Goal: Find specific page/section: Find specific page/section

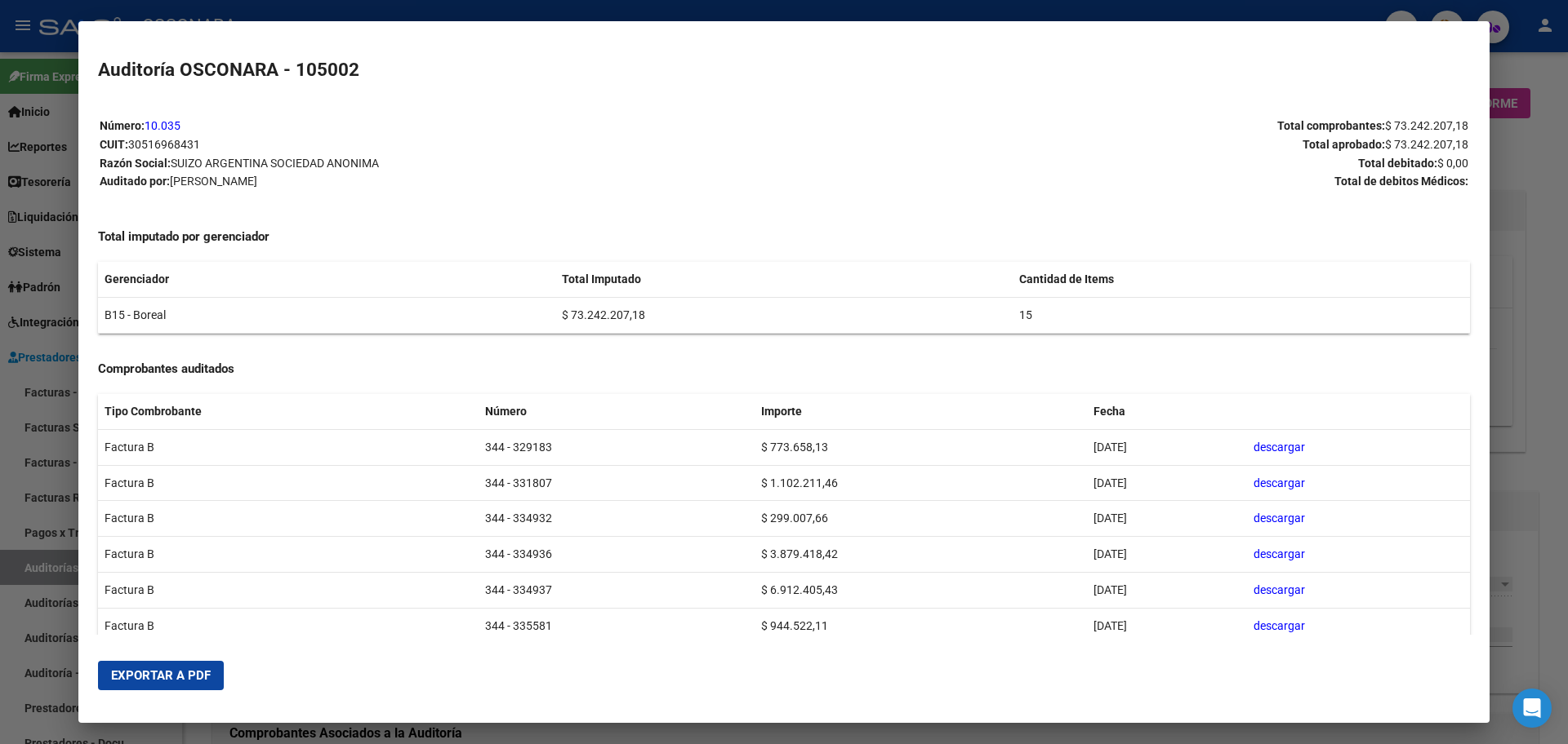
click at [1542, 366] on div at bounding box center [784, 372] width 1568 height 744
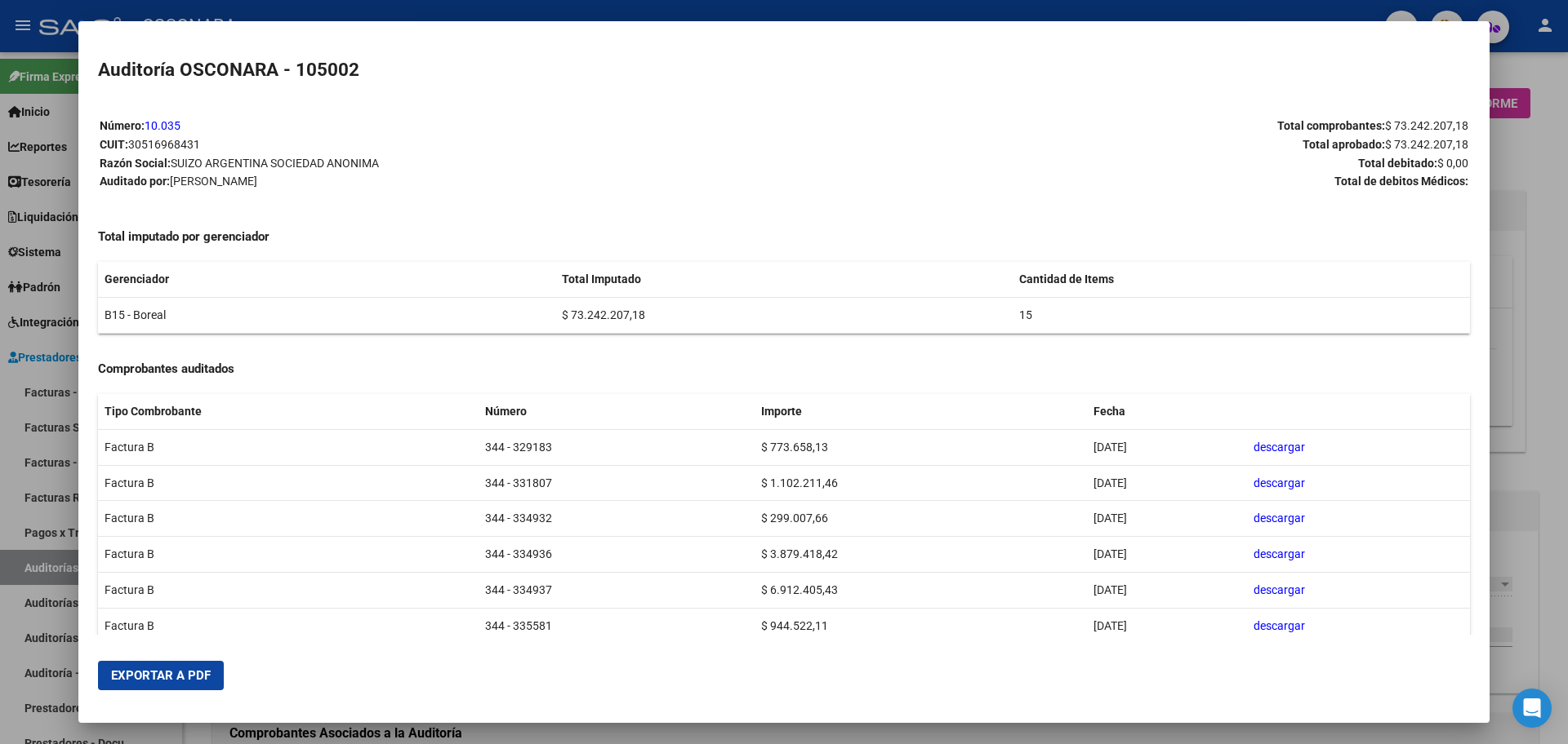
scroll to position [205, 0]
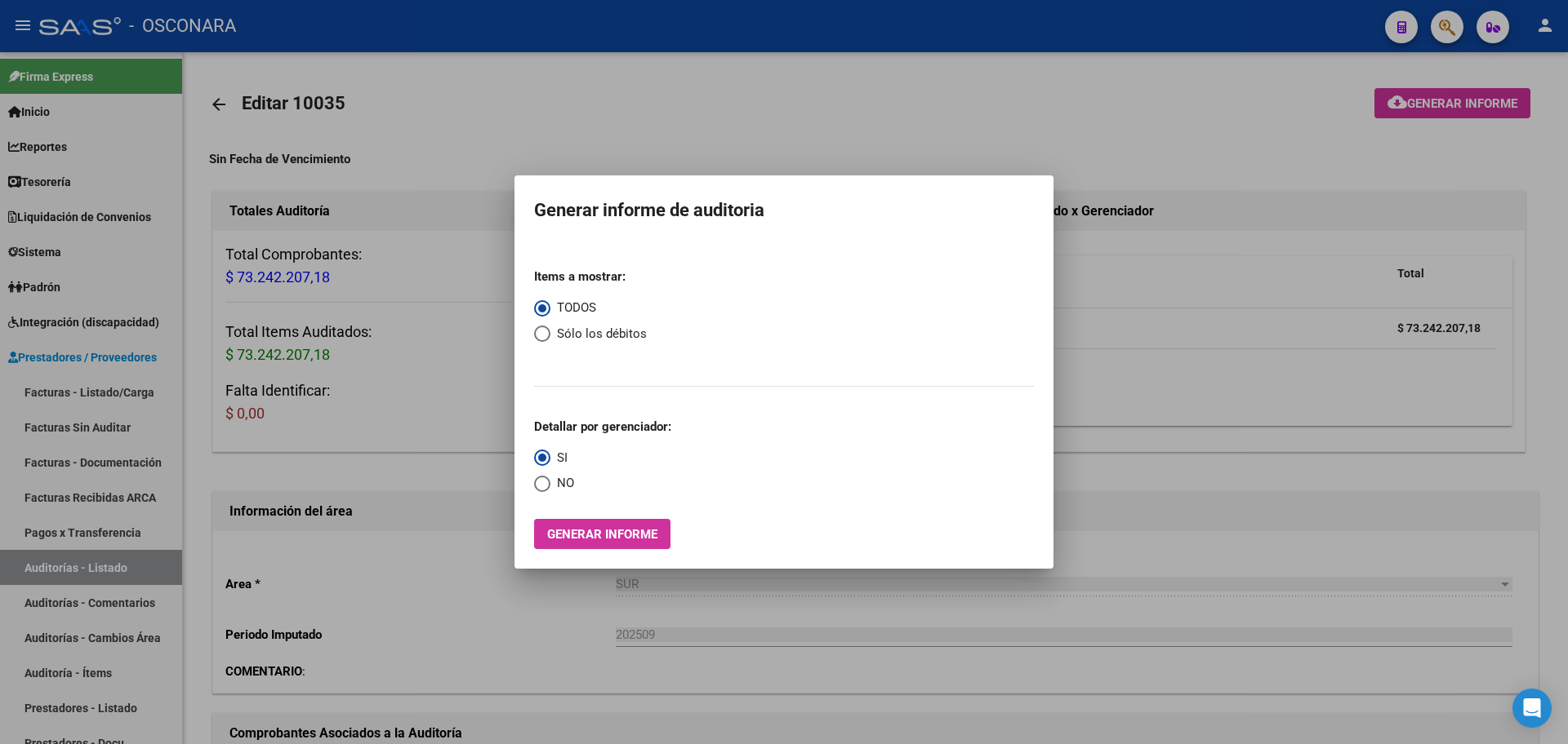
click at [1459, 377] on div at bounding box center [784, 372] width 1568 height 744
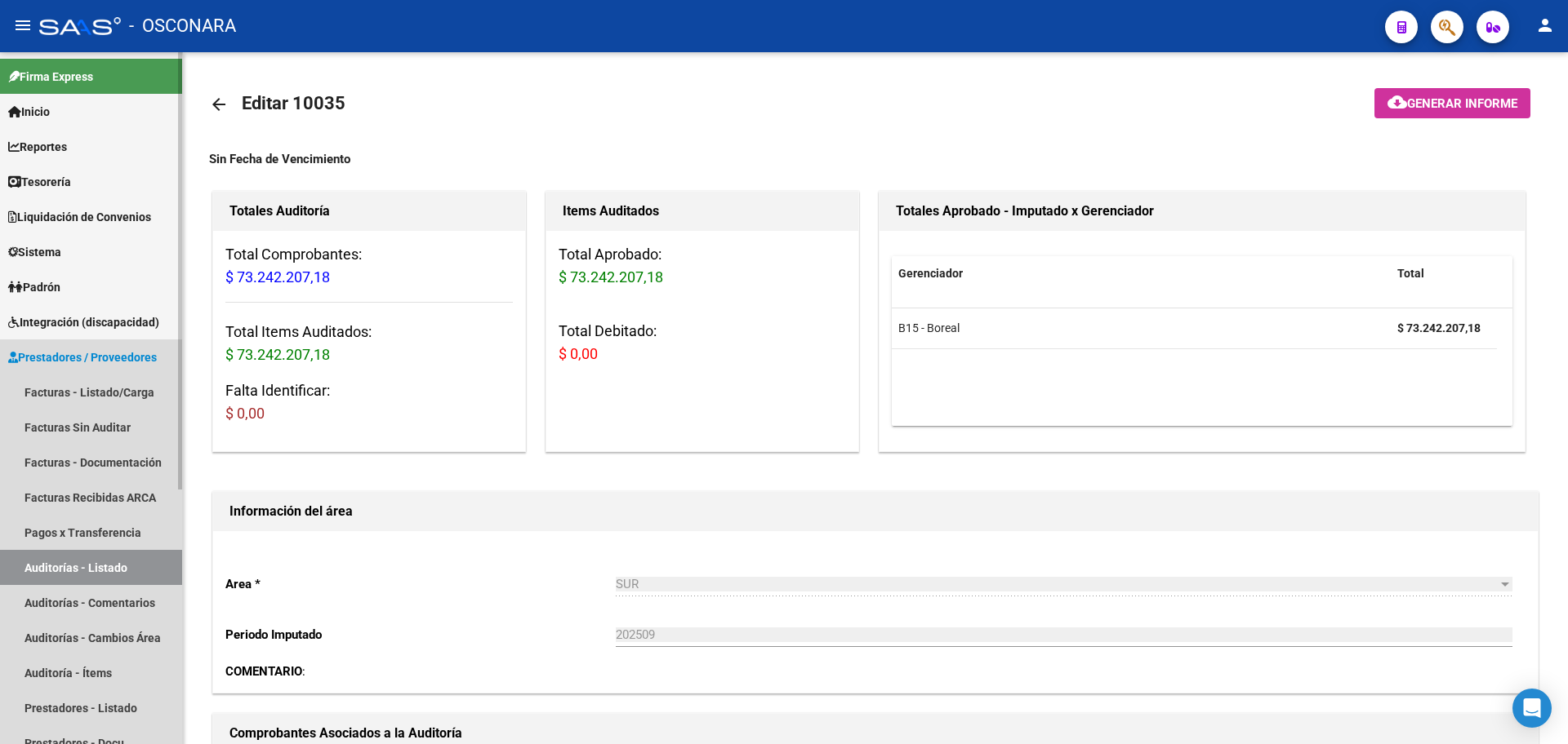
click at [78, 360] on span "Prestadores / Proveedores" at bounding box center [82, 357] width 148 height 18
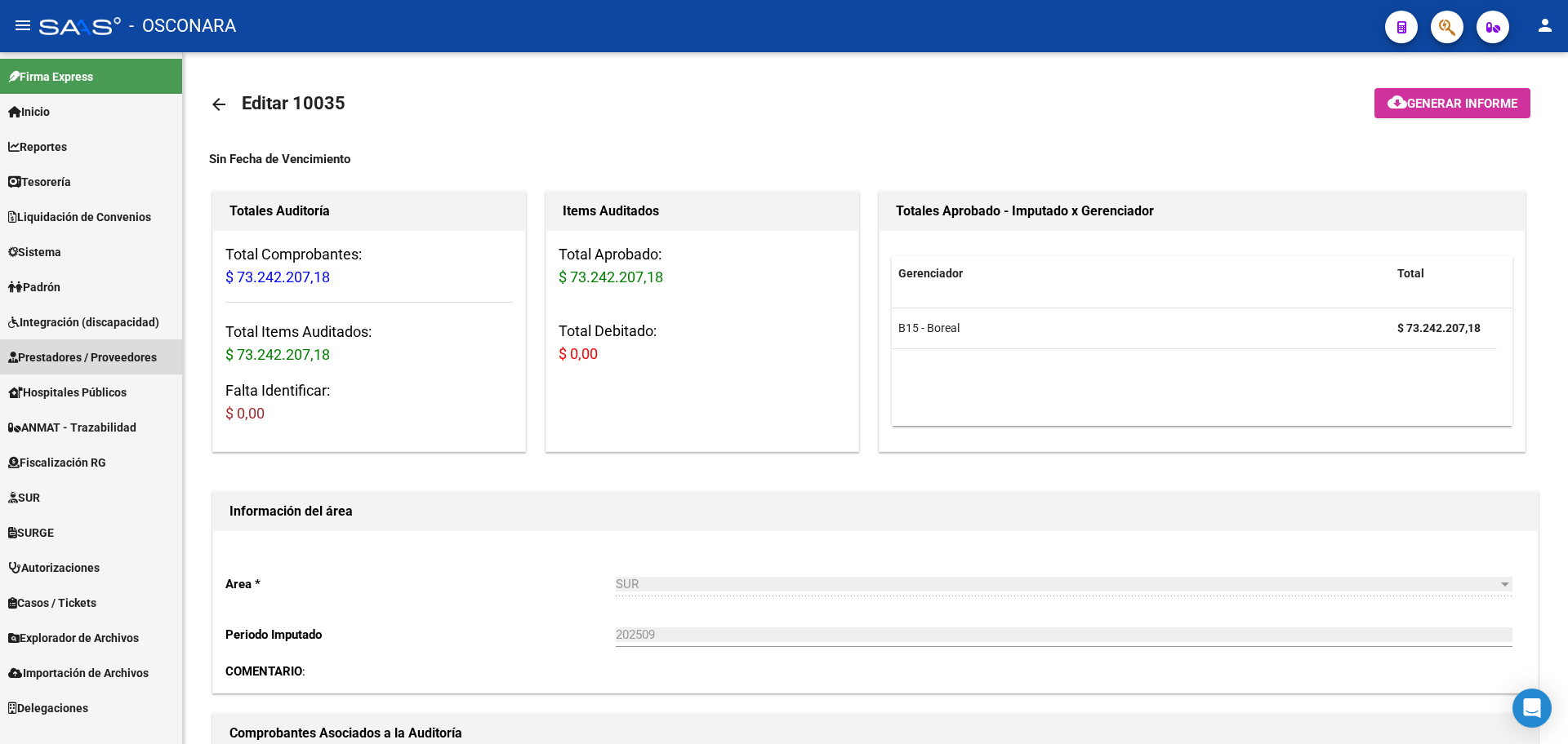
click at [103, 355] on span "Prestadores / Proveedores" at bounding box center [82, 357] width 148 height 18
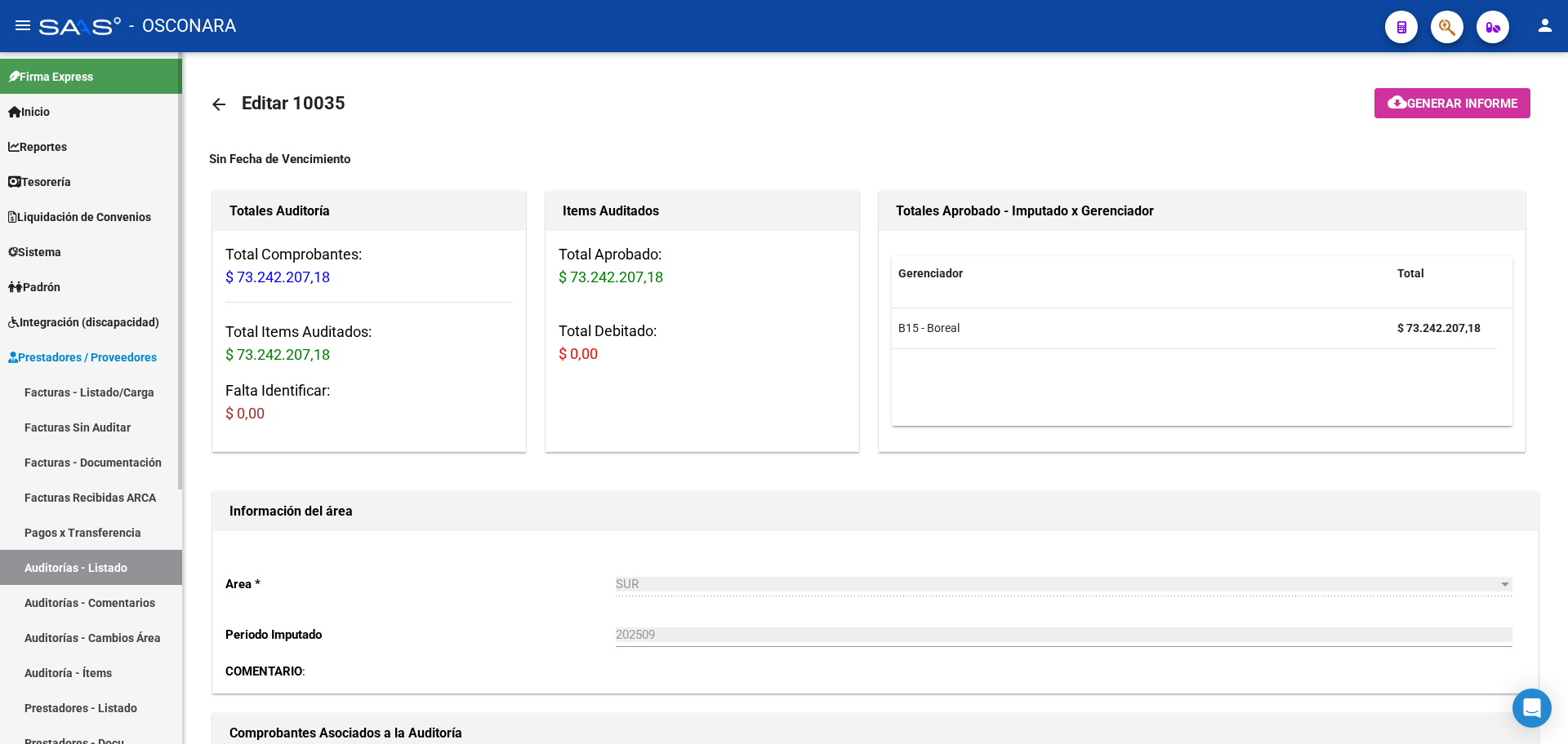
click at [78, 396] on link "Facturas - Listado/Carga" at bounding box center [91, 392] width 182 height 35
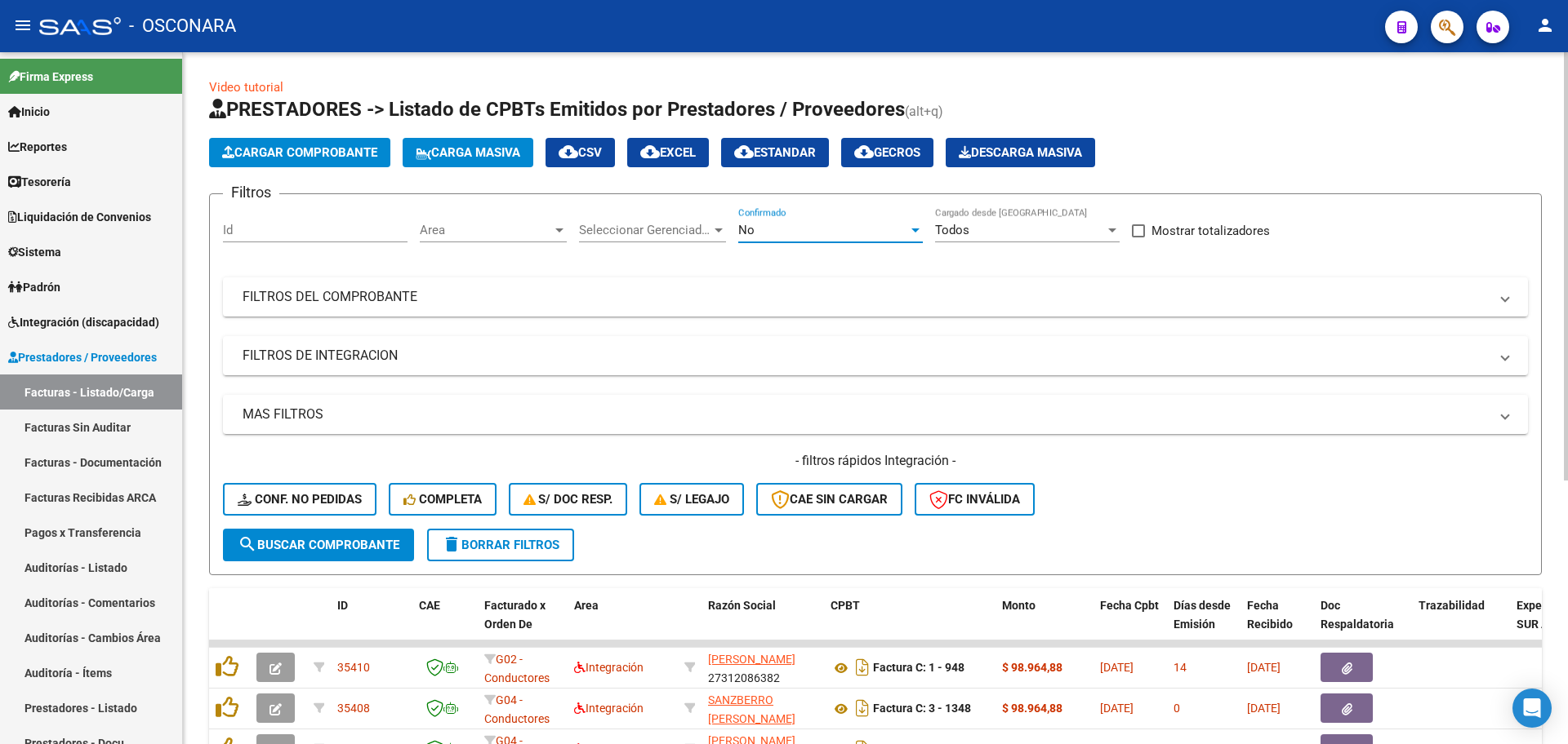
click at [789, 224] on div "No" at bounding box center [824, 230] width 170 height 15
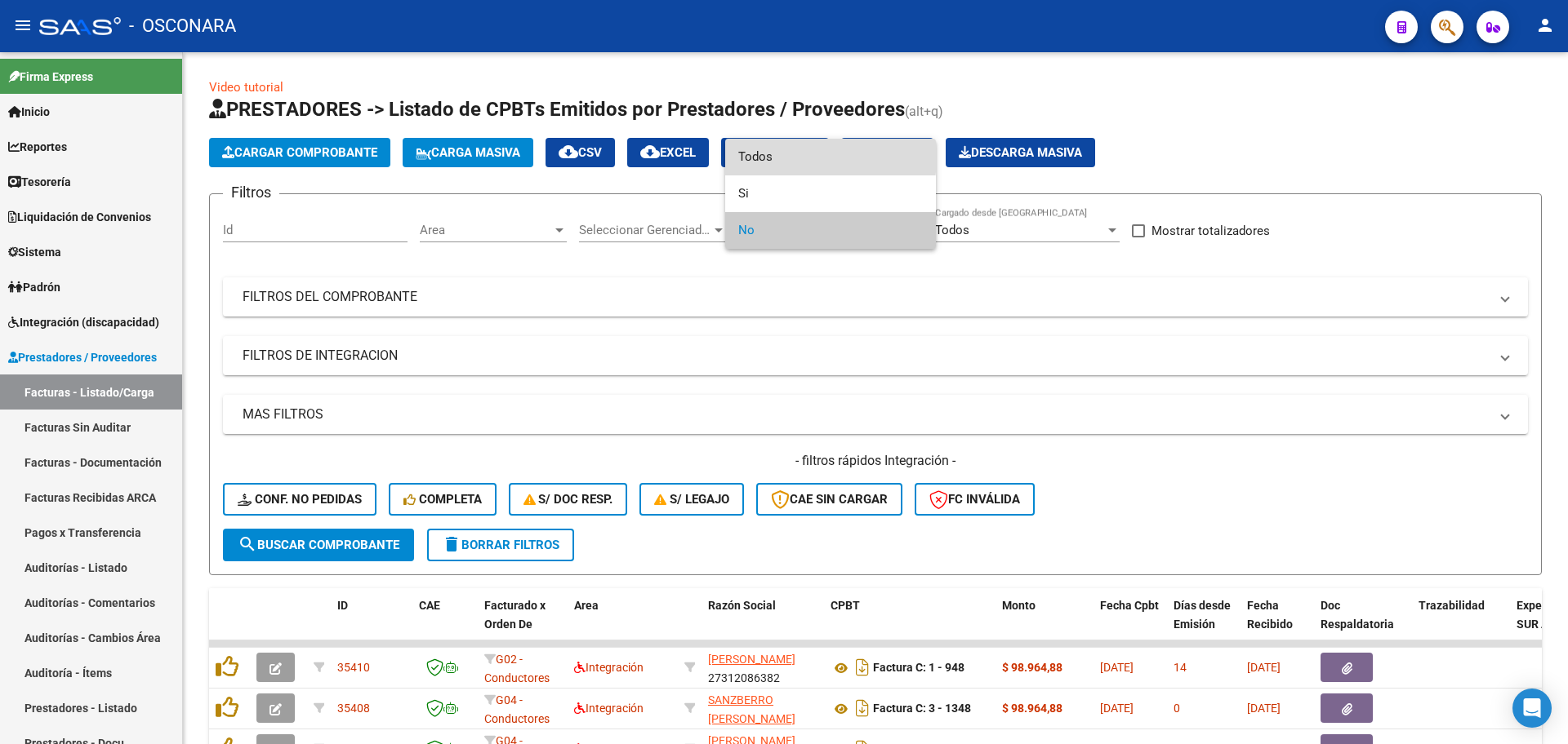
click at [805, 152] on span "Todos" at bounding box center [831, 156] width 184 height 37
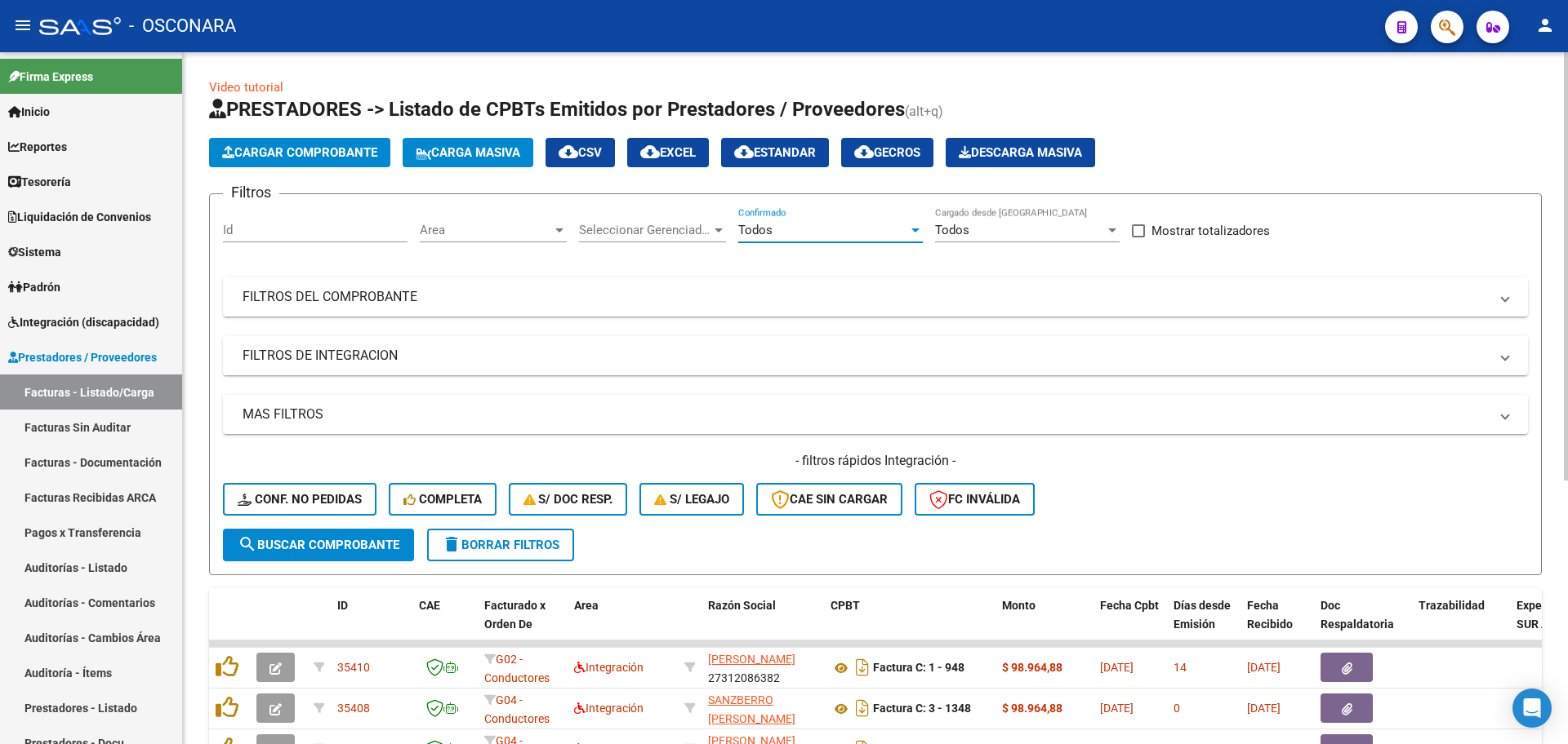
click at [488, 240] on div "Area Area" at bounding box center [493, 225] width 147 height 35
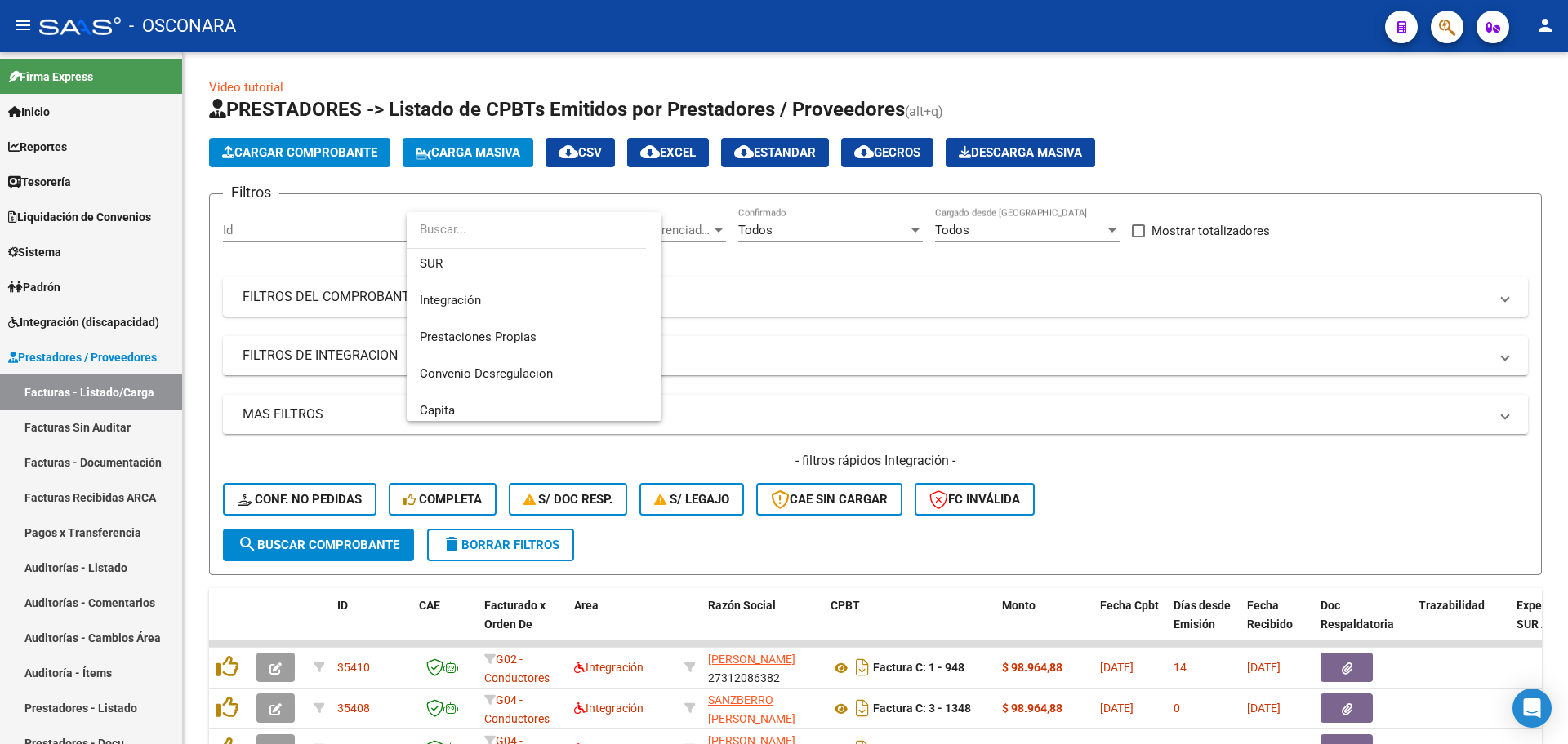
scroll to position [204, 0]
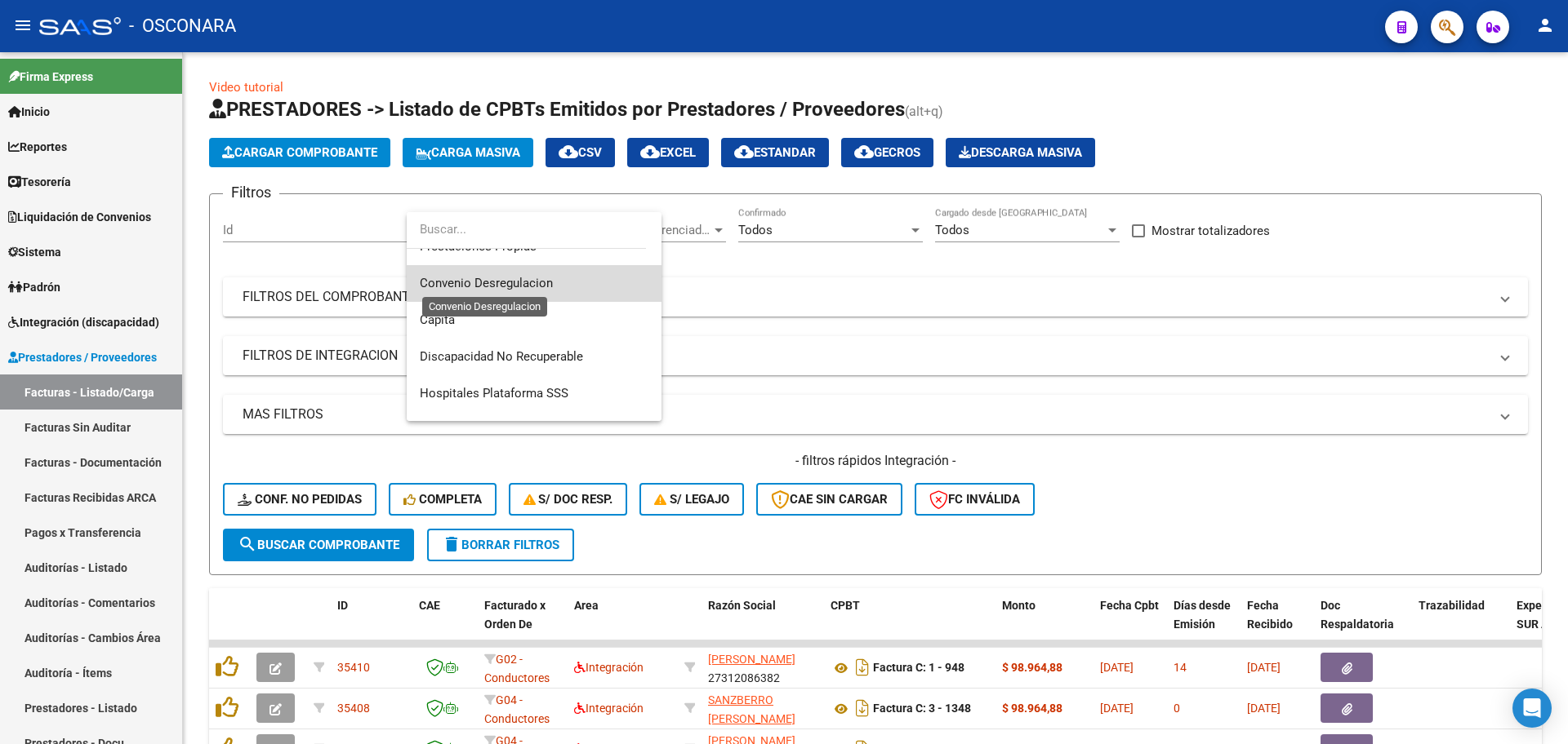
click at [539, 281] on span "Convenio Desregulacion" at bounding box center [486, 283] width 133 height 15
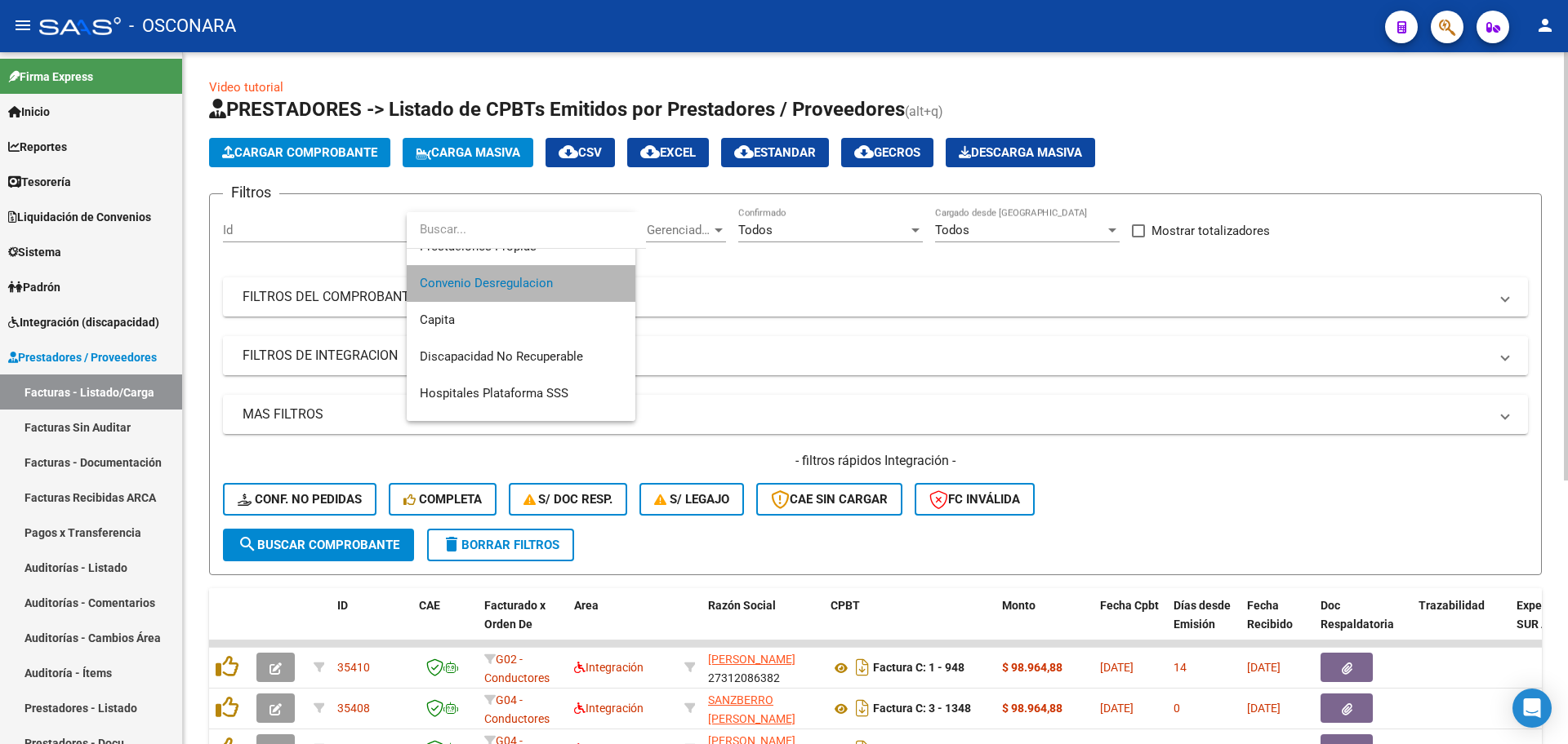
scroll to position [221, 0]
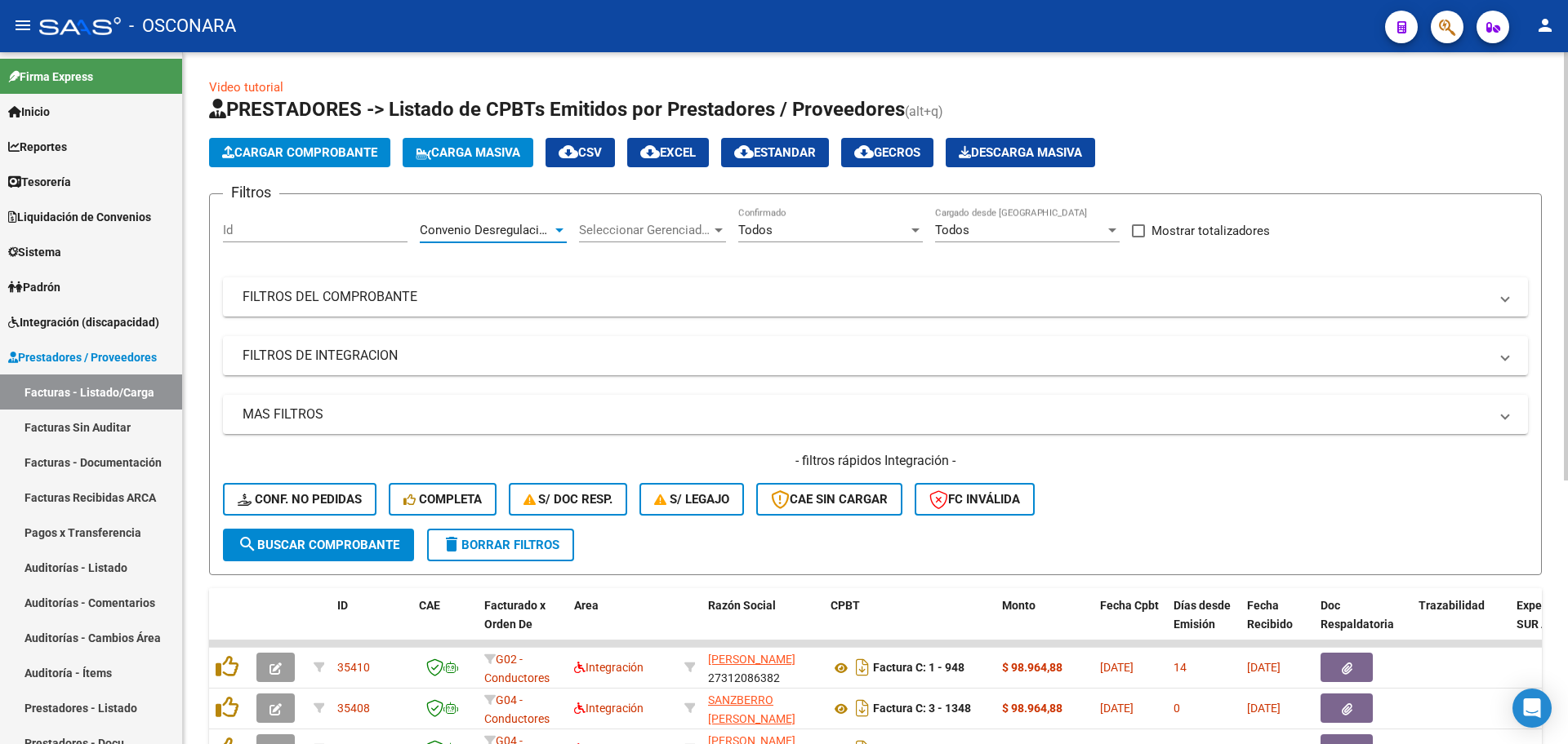
click at [328, 544] on span "search Buscar Comprobante" at bounding box center [318, 545] width 161 height 15
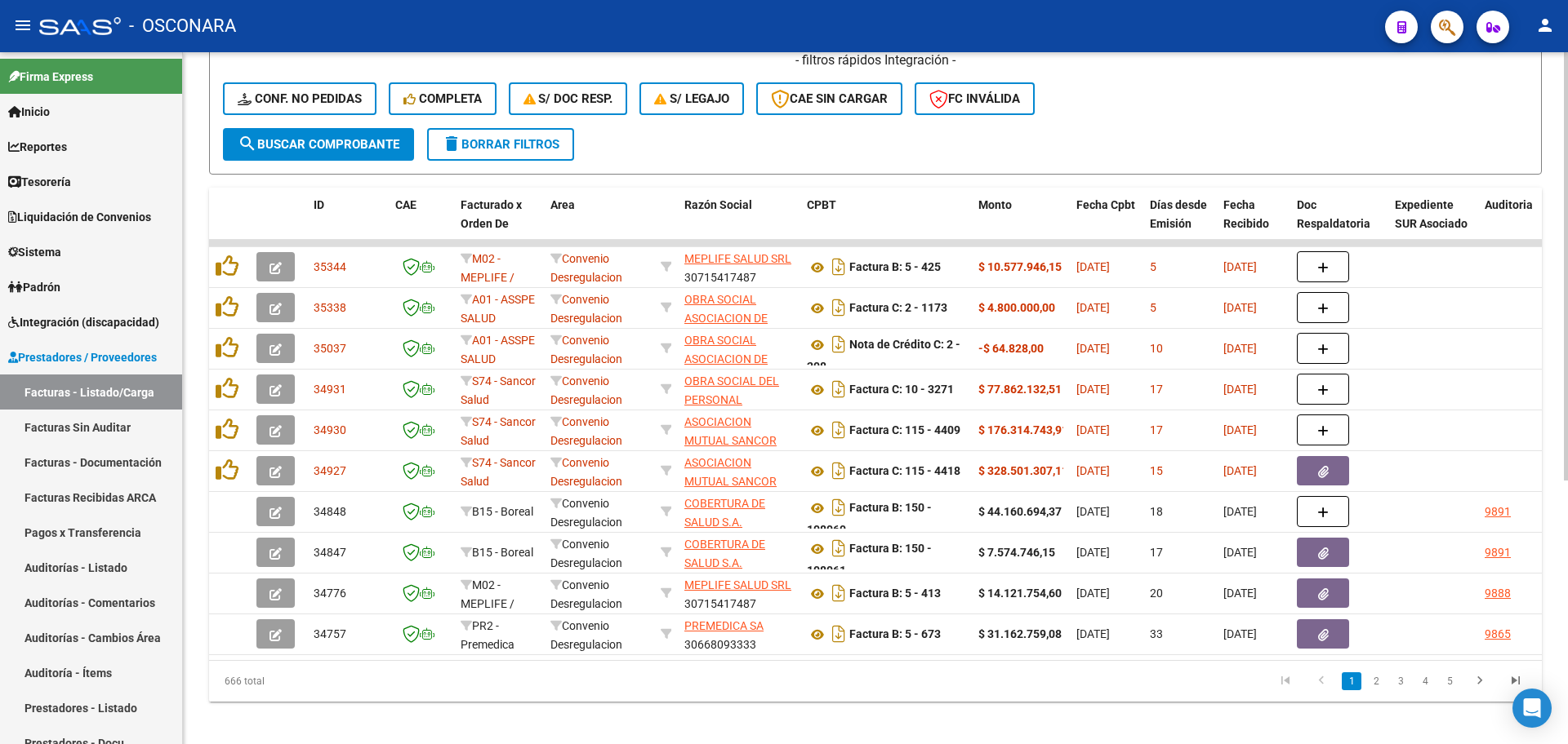
scroll to position [426, 0]
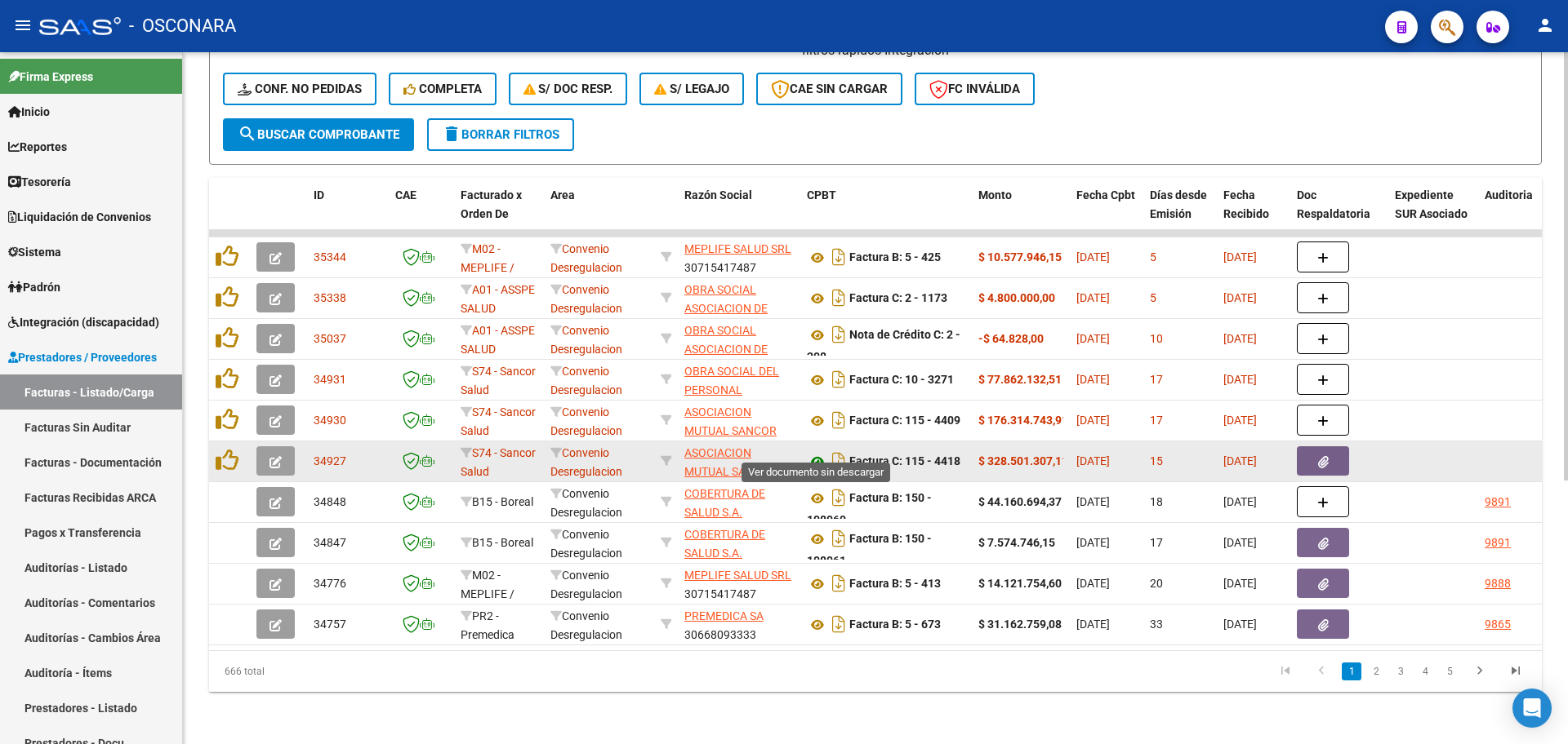
click at [817, 452] on icon at bounding box center [817, 462] width 21 height 20
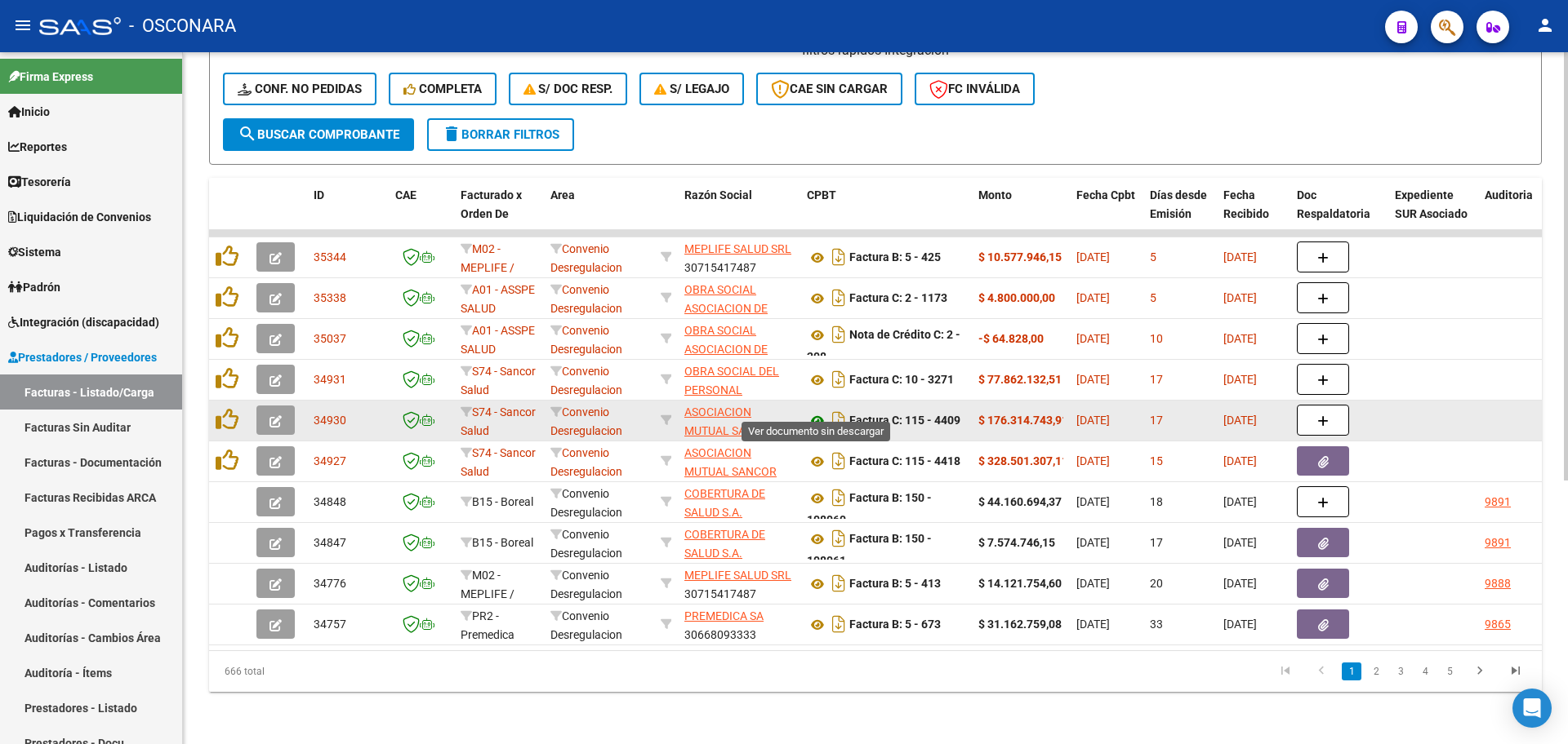
click at [820, 412] on icon at bounding box center [817, 421] width 21 height 20
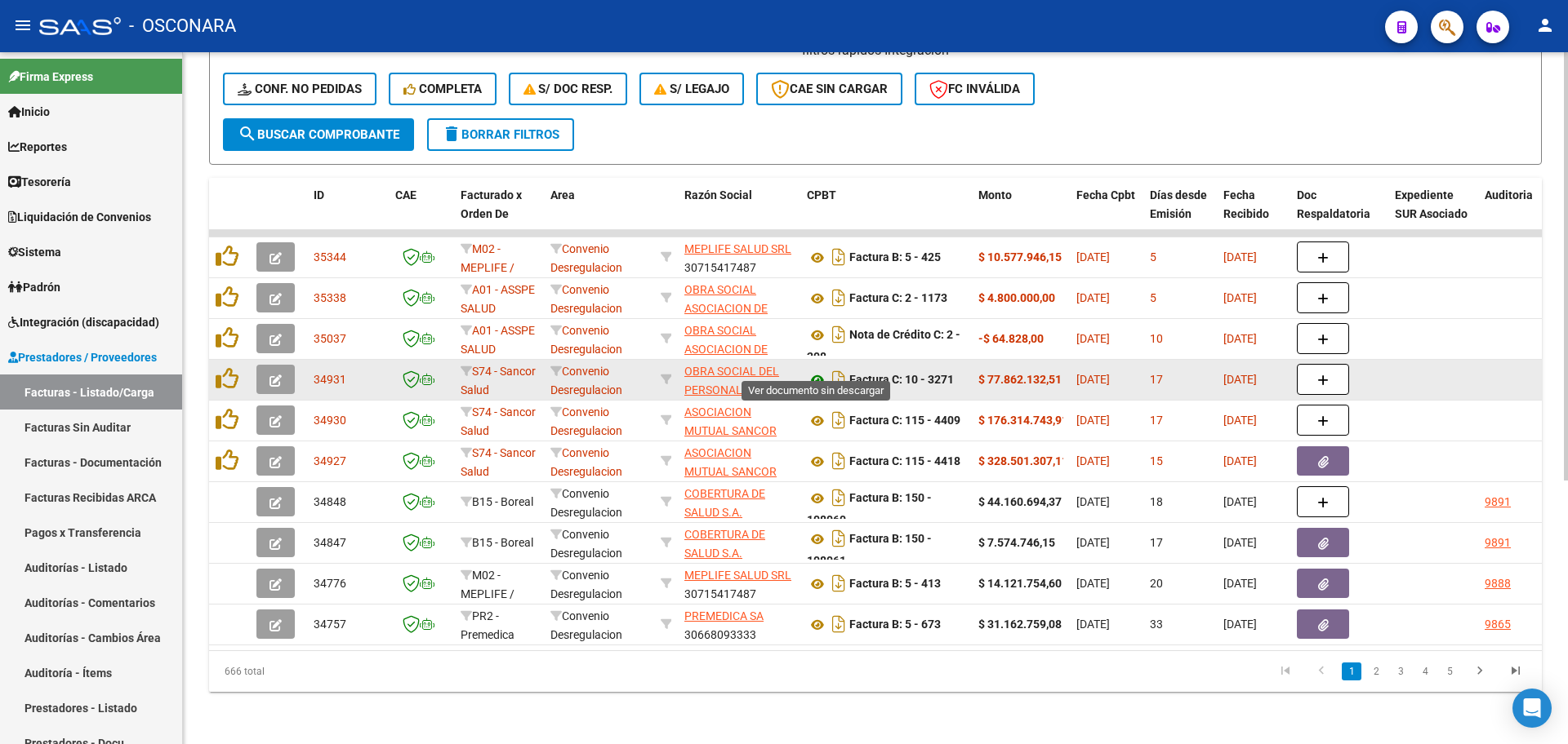
click at [817, 371] on icon at bounding box center [817, 381] width 21 height 20
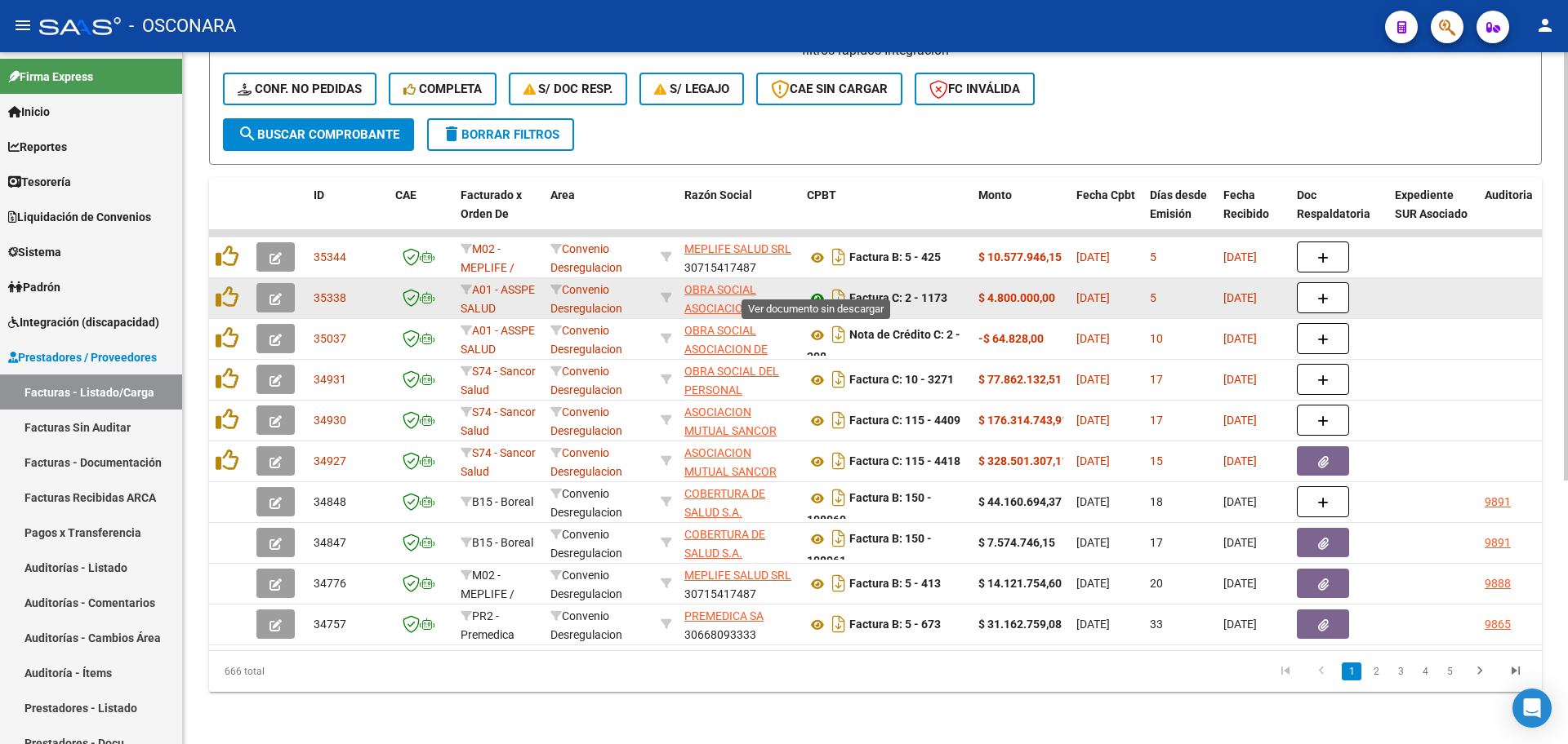
click at [819, 289] on icon at bounding box center [817, 299] width 21 height 20
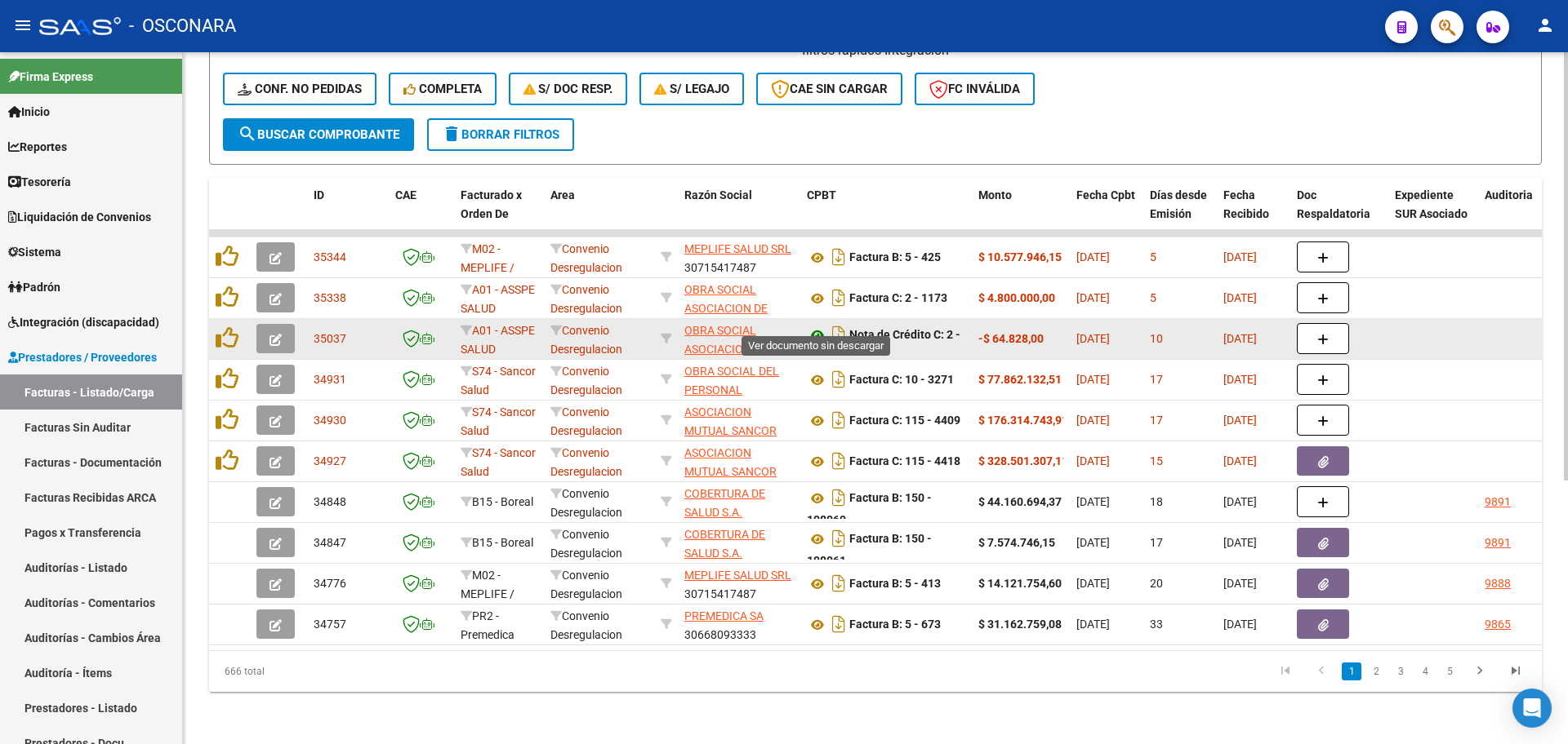
click at [818, 326] on icon at bounding box center [817, 335] width 21 height 20
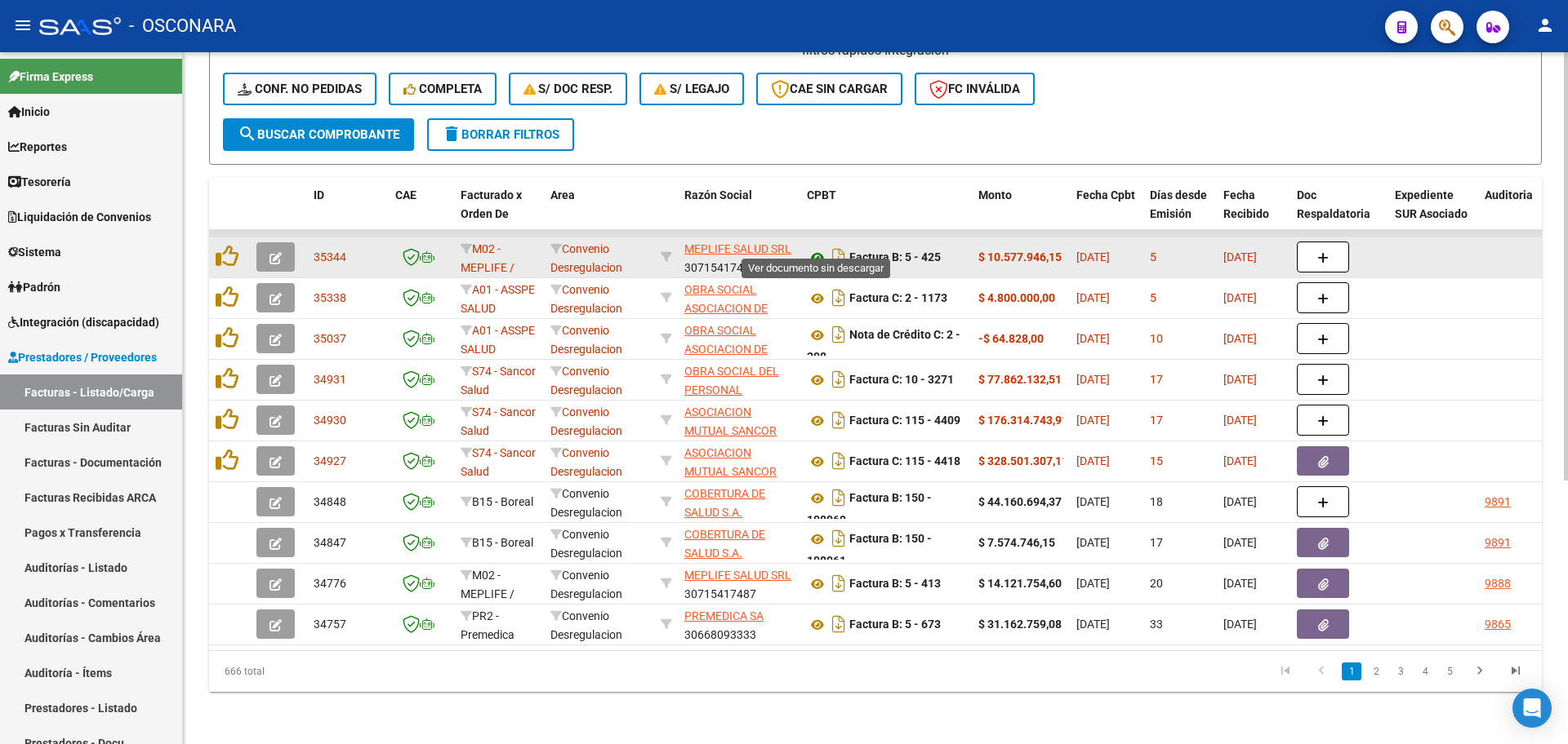
click at [819, 248] on icon at bounding box center [817, 258] width 21 height 20
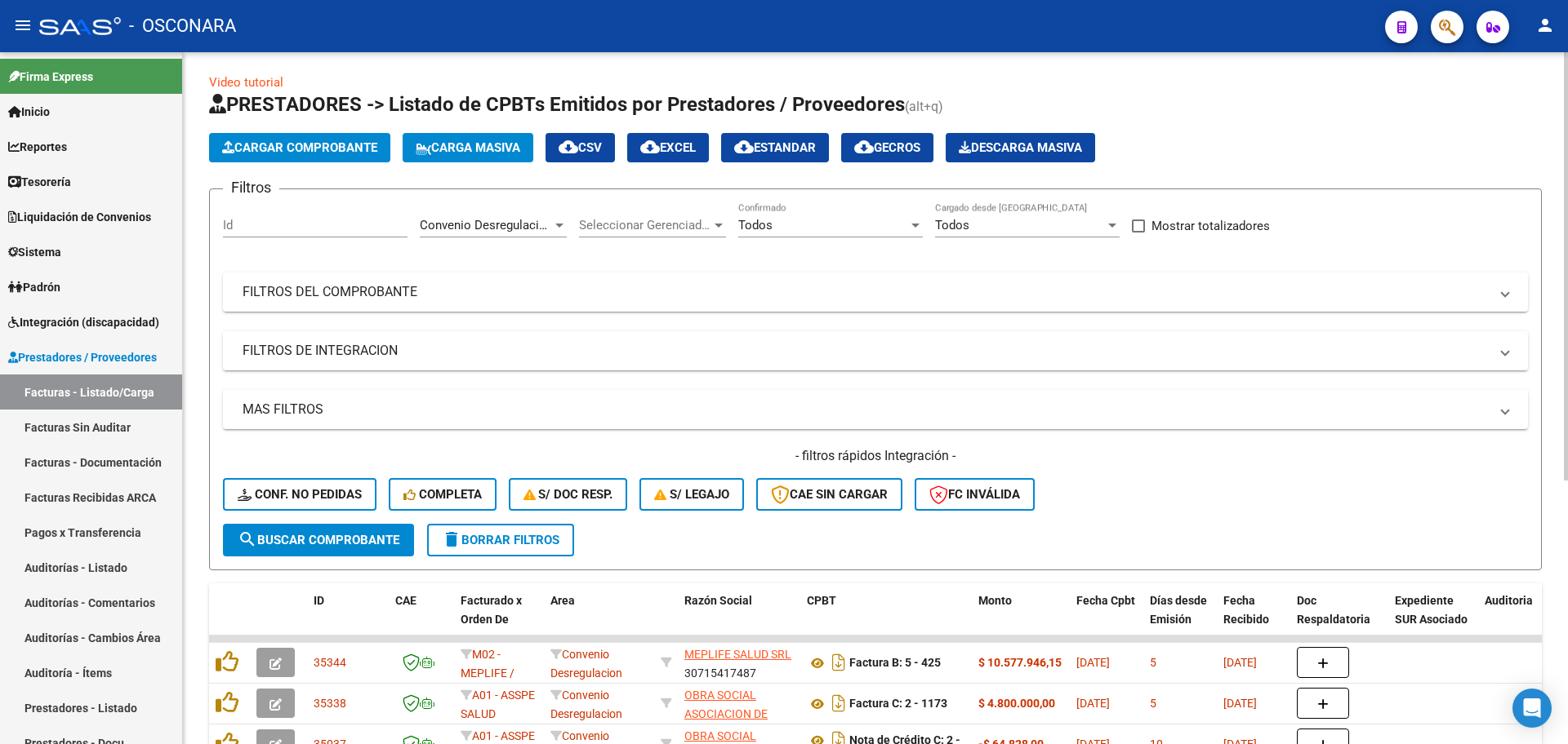
scroll to position [0, 0]
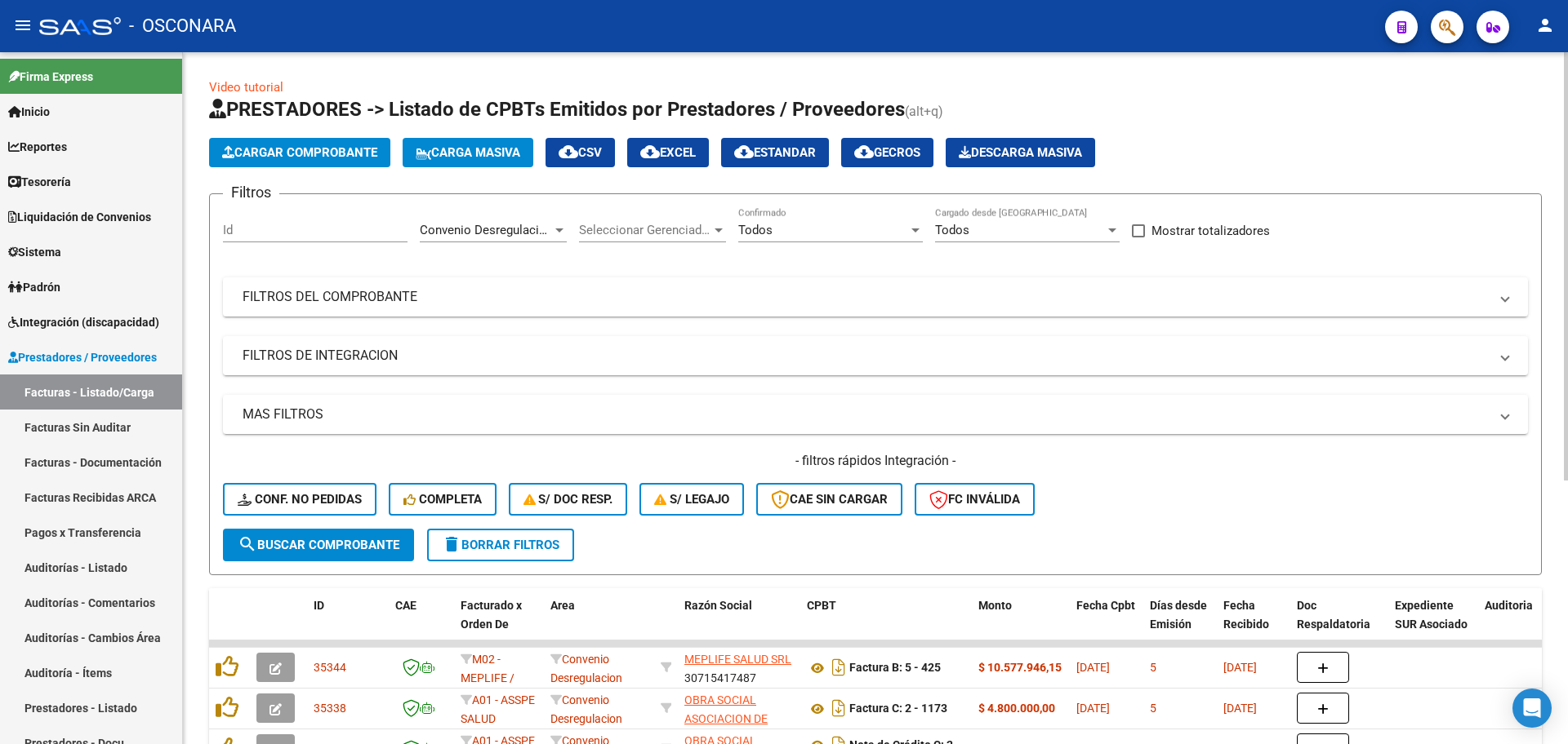
click at [520, 239] on div "Convenio Desregulacion Area" at bounding box center [493, 225] width 147 height 35
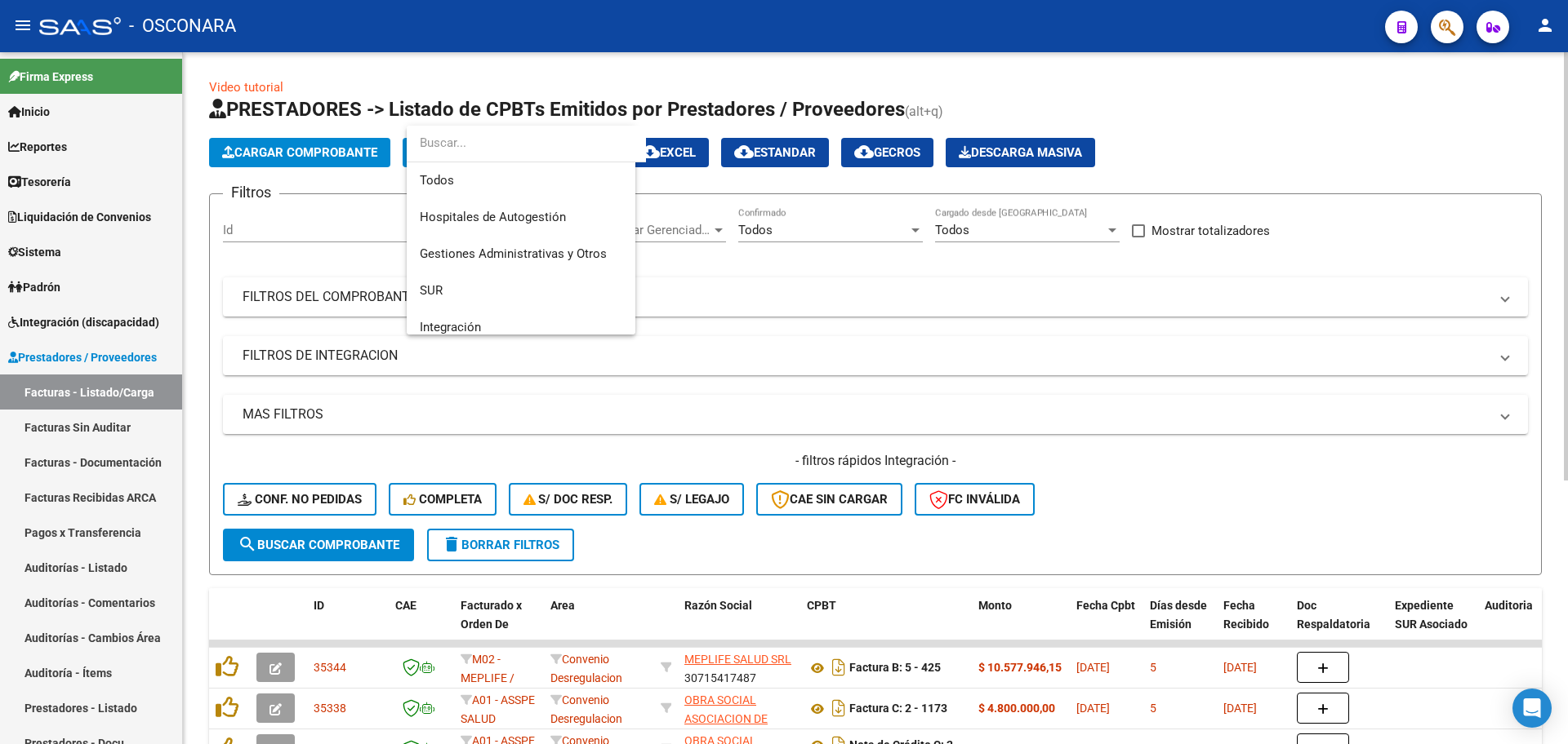
scroll to position [171, 0]
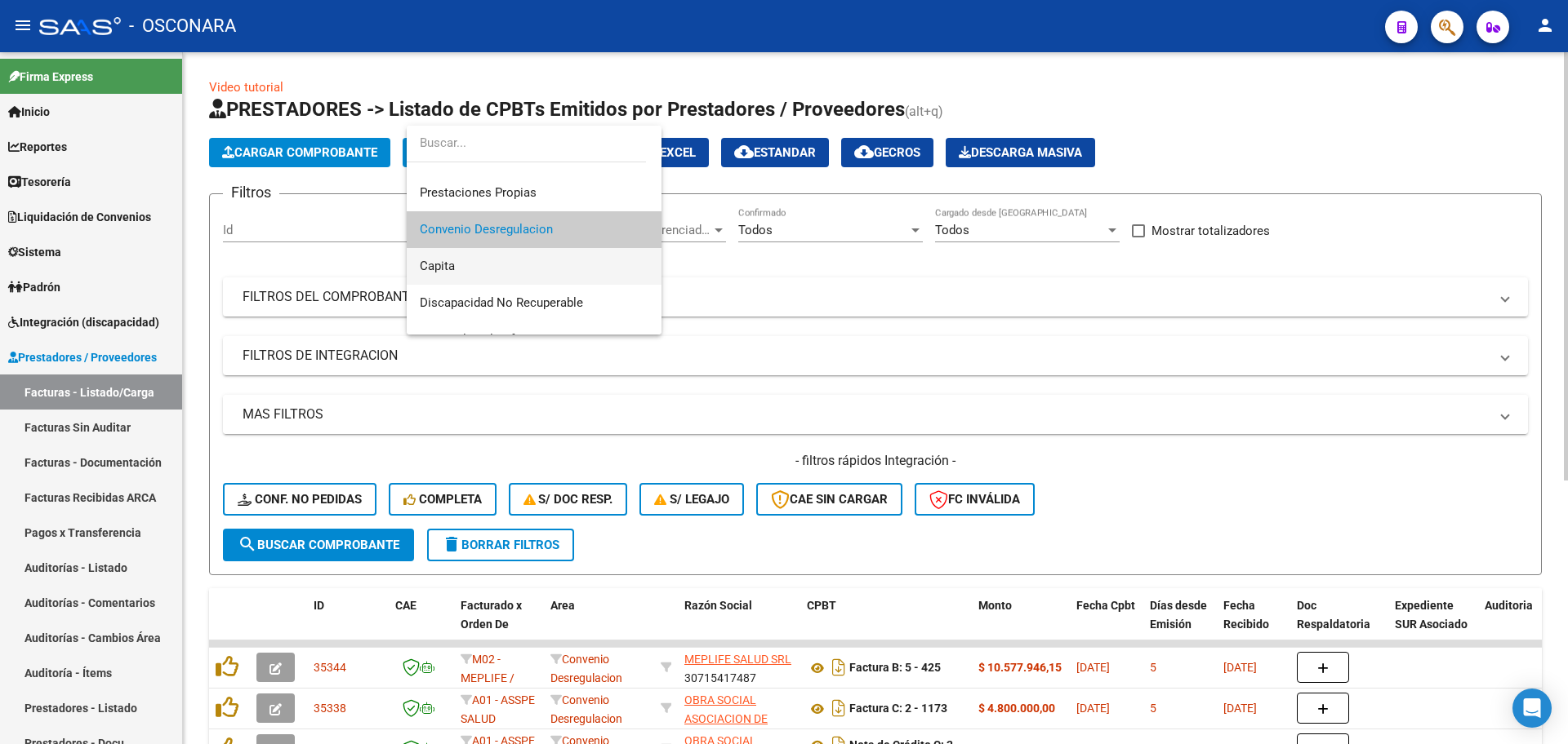
drag, startPoint x: 476, startPoint y: 277, endPoint x: 418, endPoint y: 403, distance: 138.7
click at [477, 277] on span "Capita" at bounding box center [534, 266] width 229 height 37
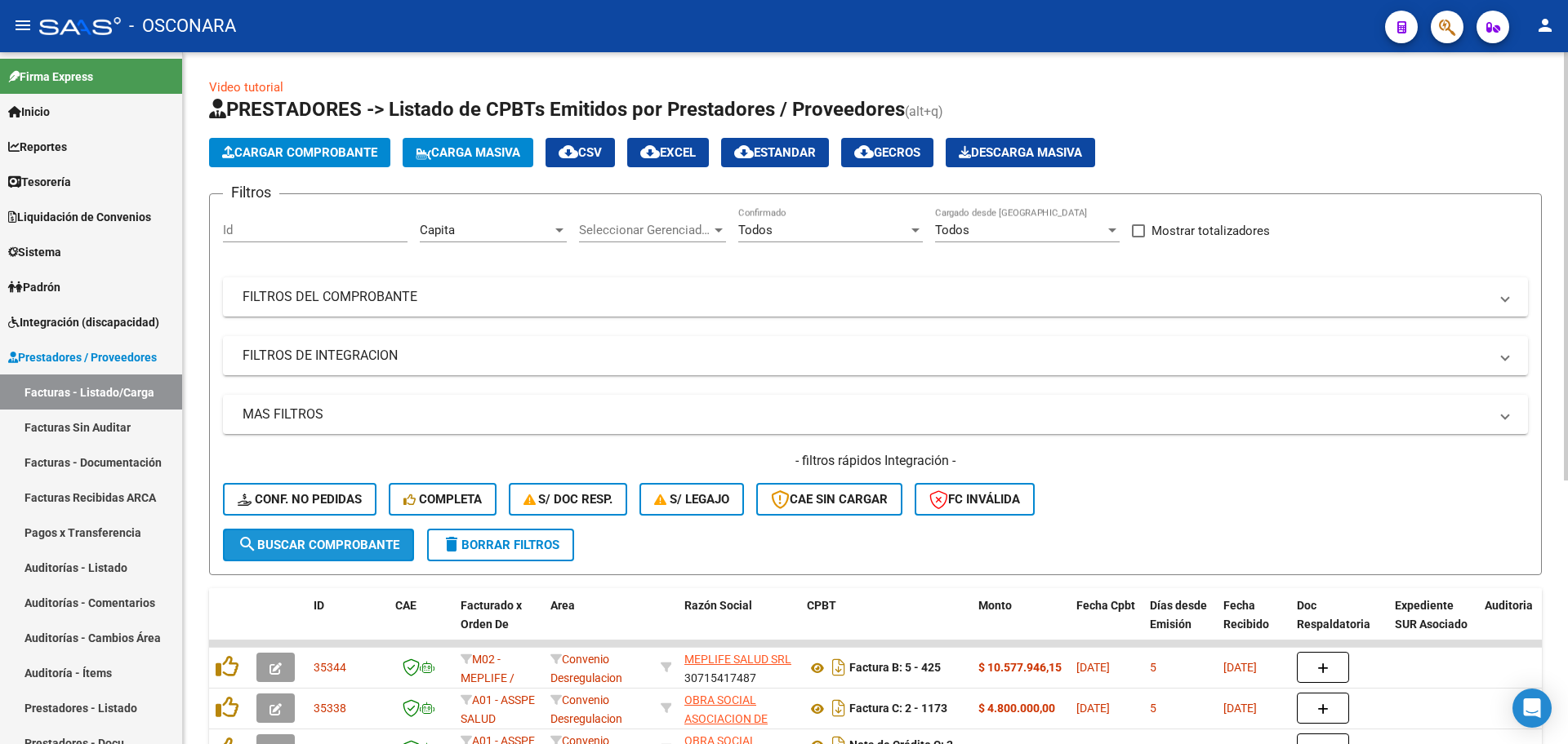
click at [346, 547] on span "search Buscar Comprobante" at bounding box center [318, 545] width 161 height 15
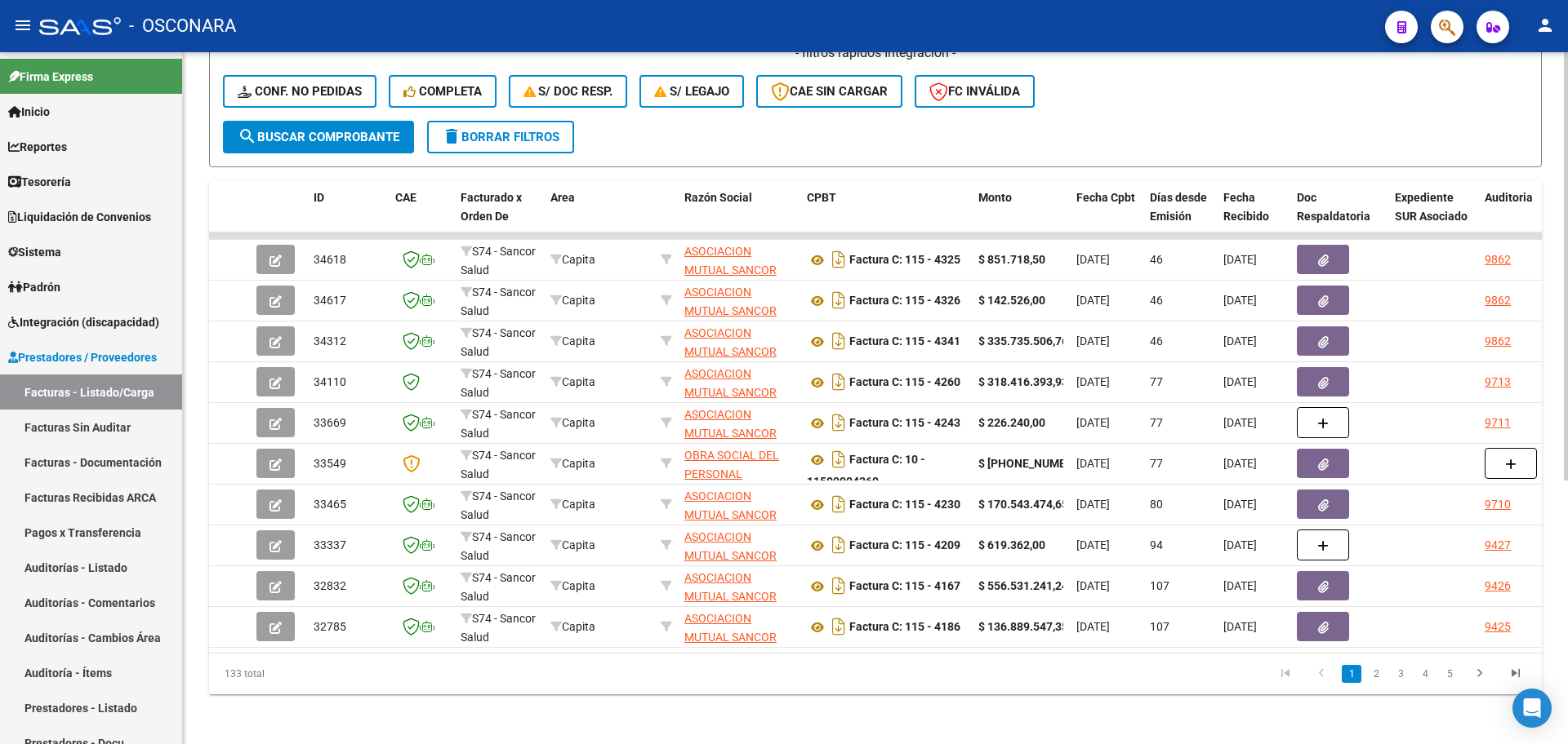
scroll to position [0, 0]
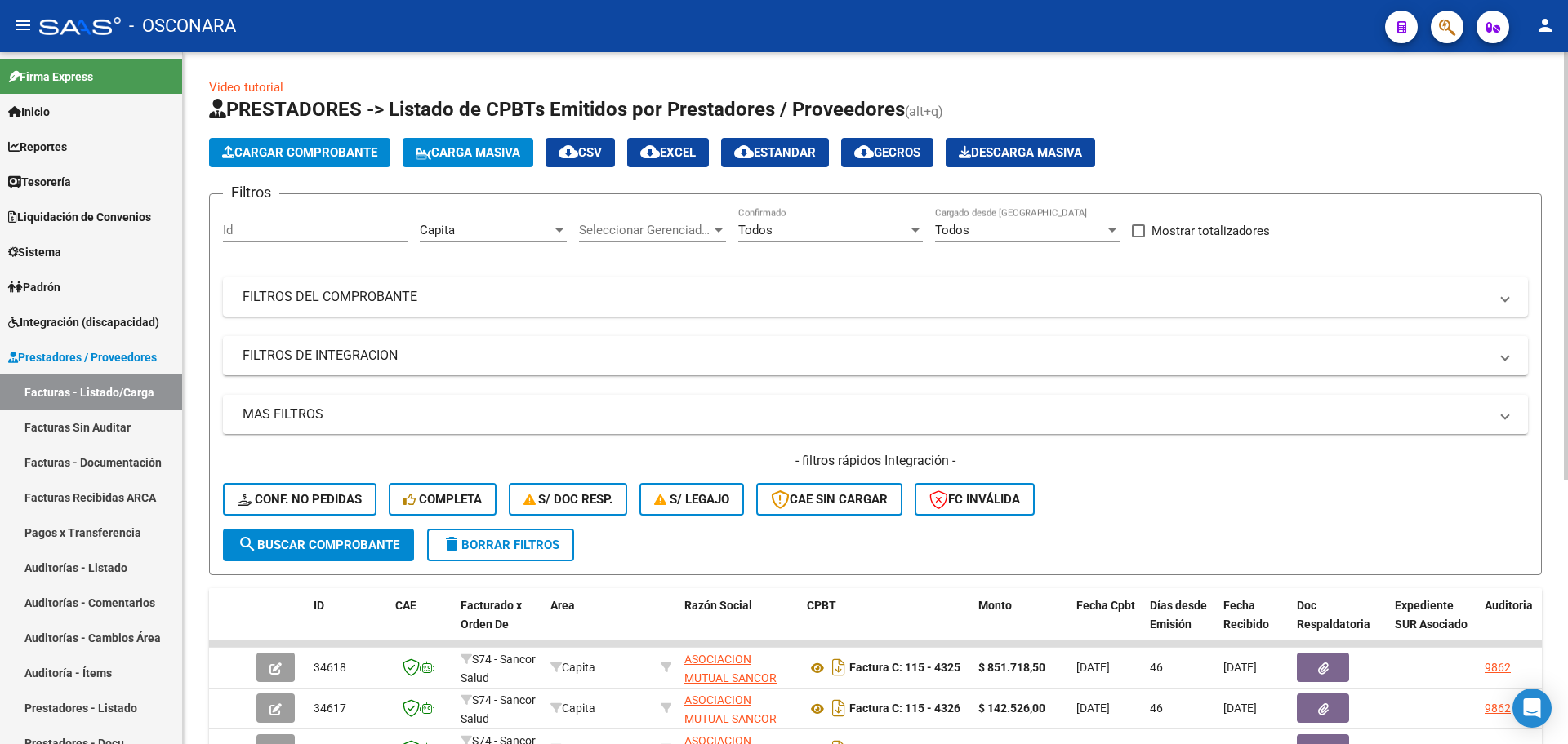
click at [469, 231] on div "Capita" at bounding box center [486, 230] width 133 height 15
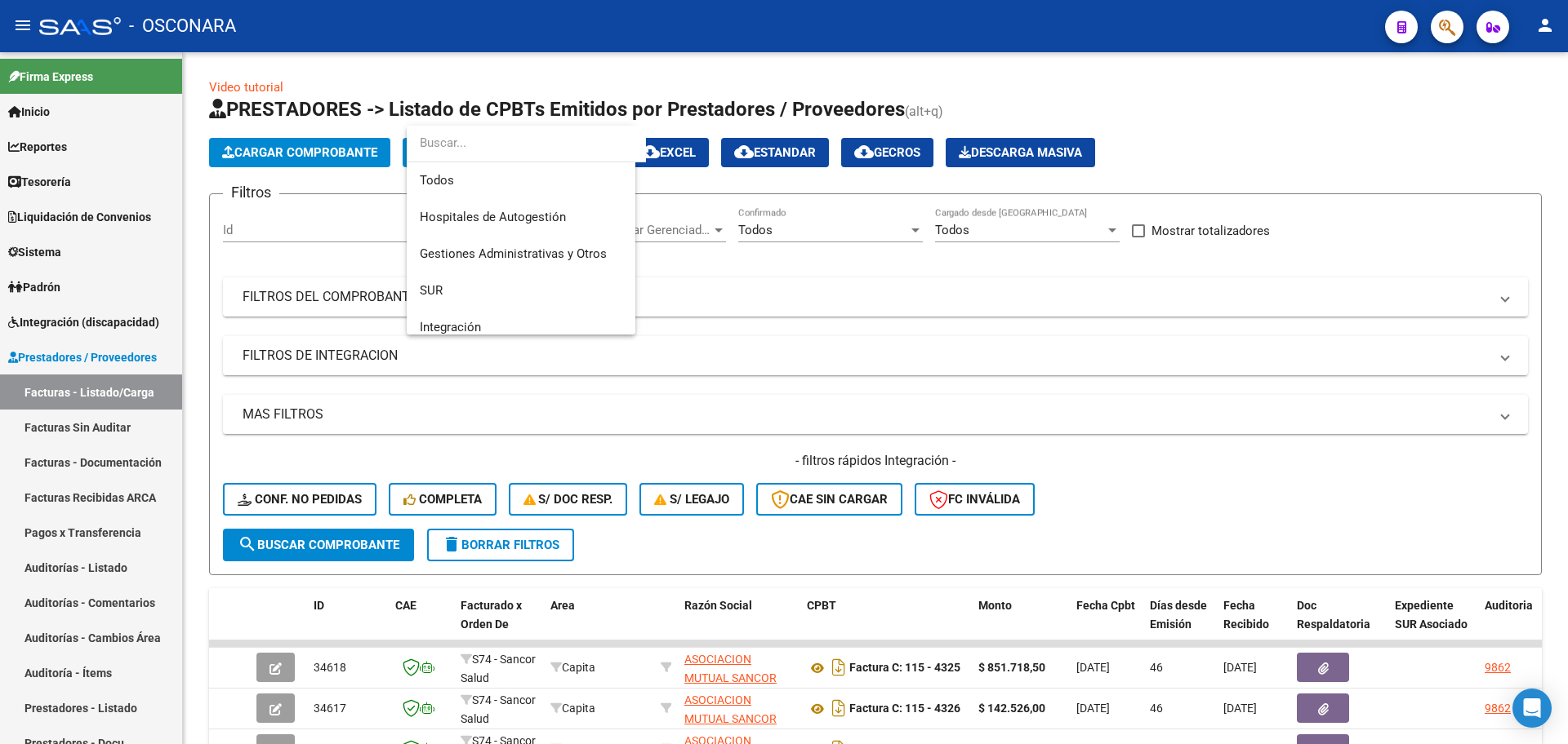
scroll to position [208, 0]
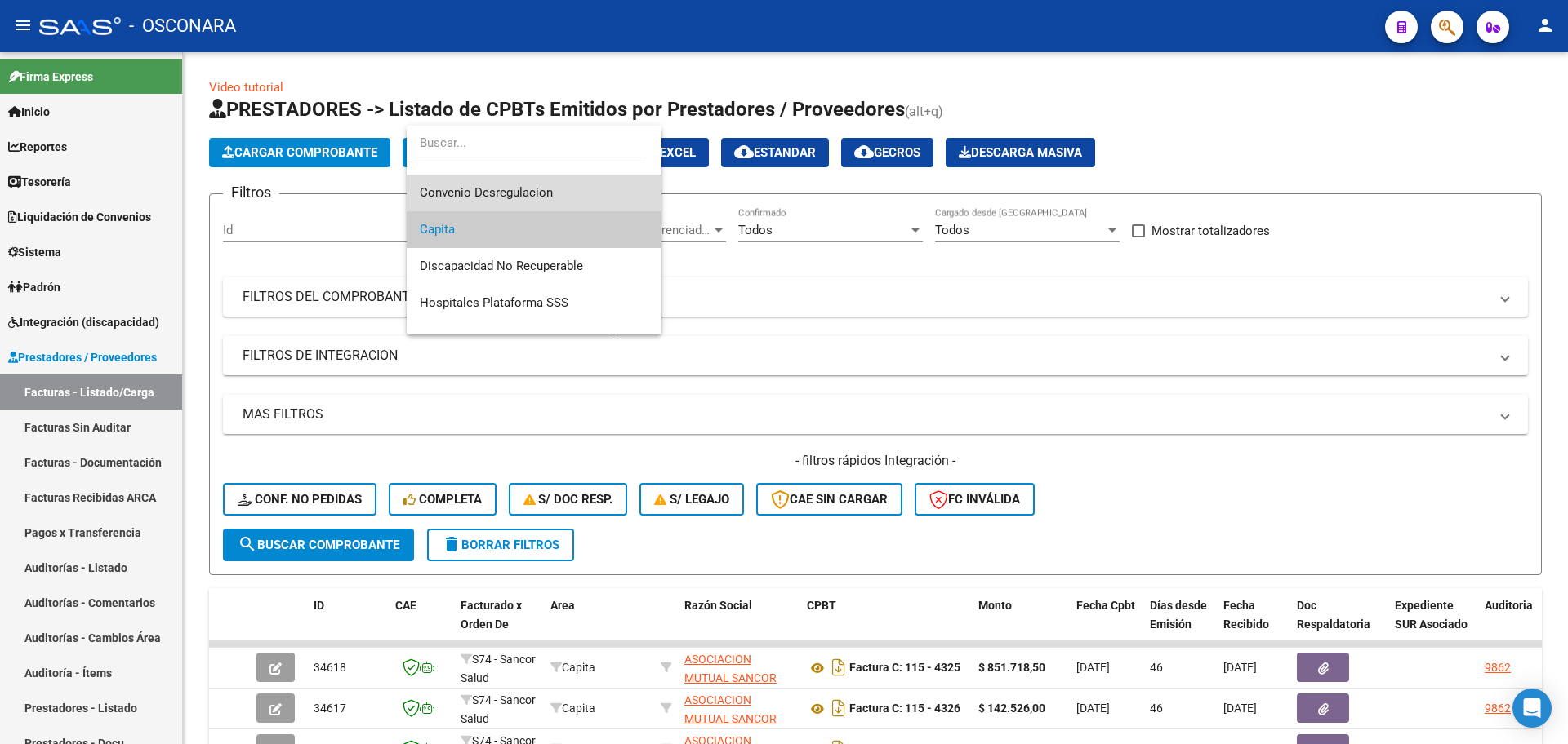
click at [565, 198] on span "Convenio Desregulacion" at bounding box center [534, 193] width 229 height 37
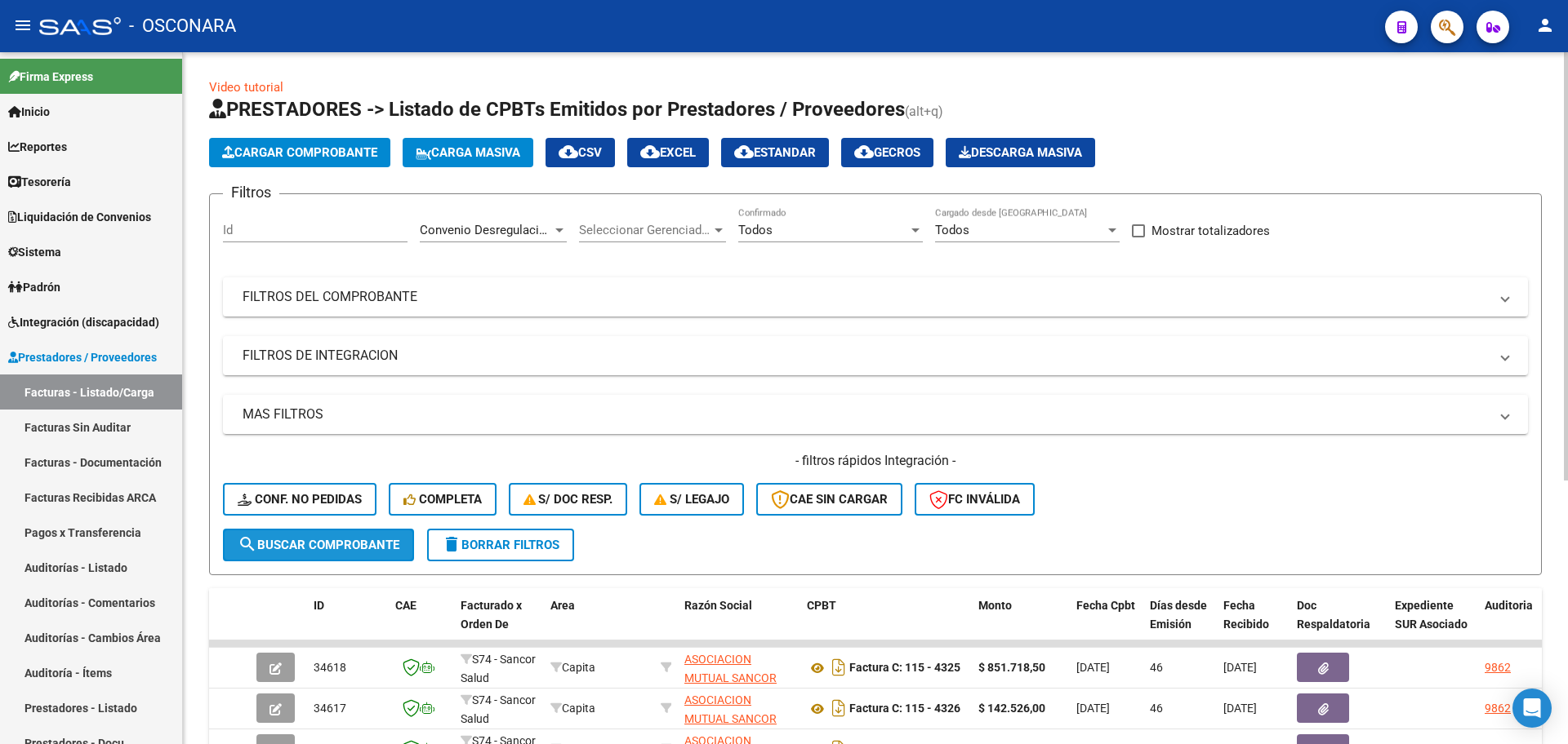
click at [288, 544] on span "search Buscar Comprobante" at bounding box center [318, 545] width 161 height 15
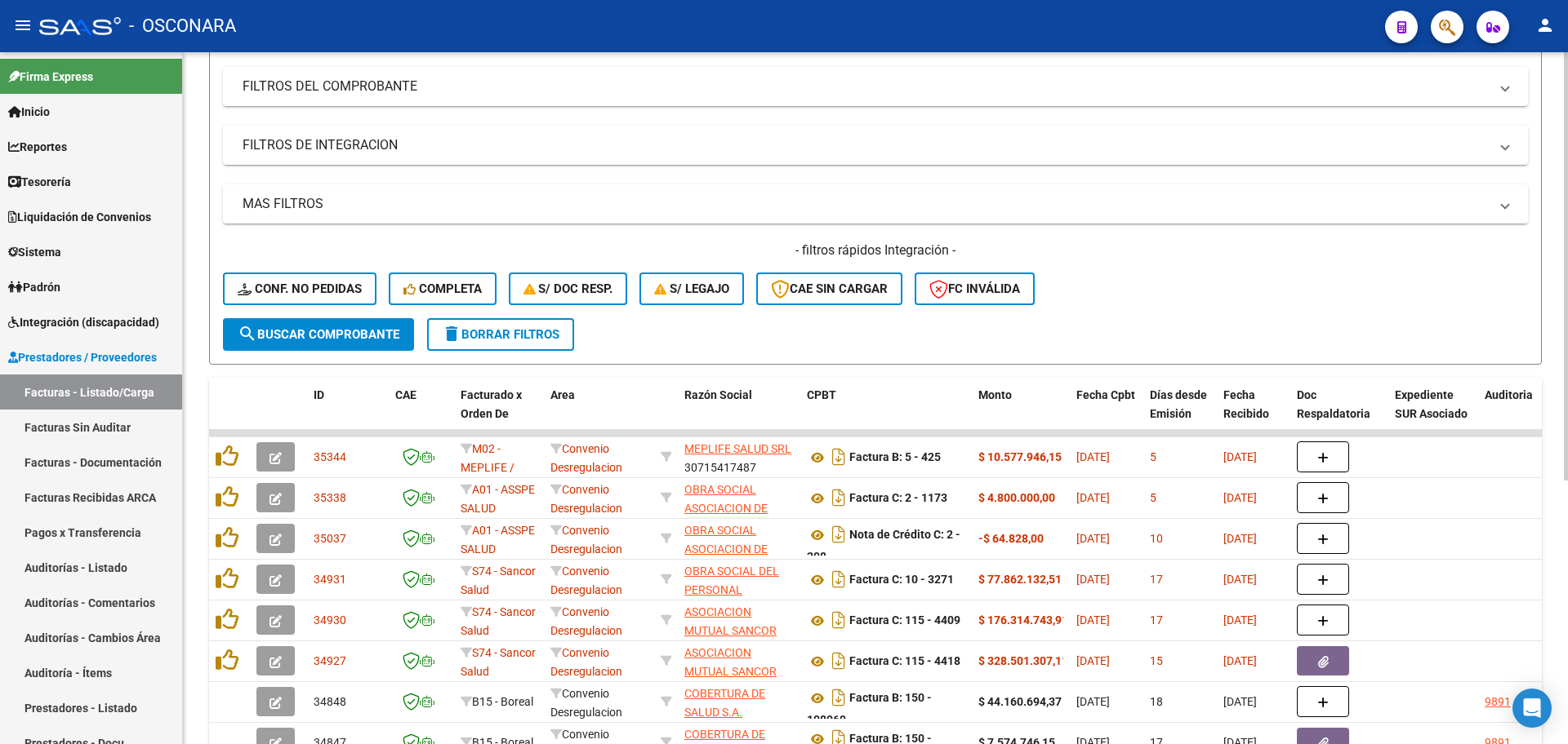
scroll to position [306, 0]
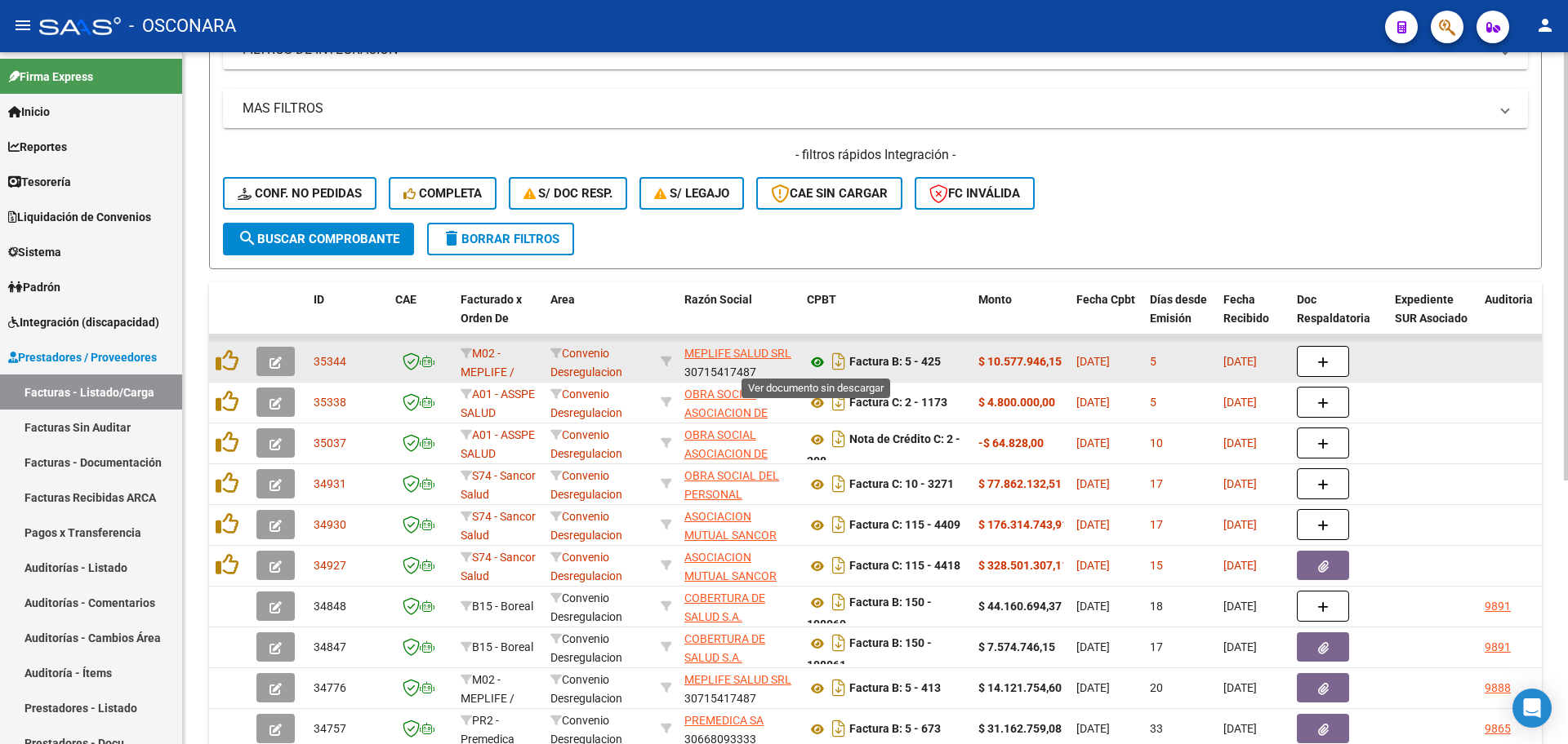
click at [816, 364] on icon at bounding box center [817, 362] width 21 height 20
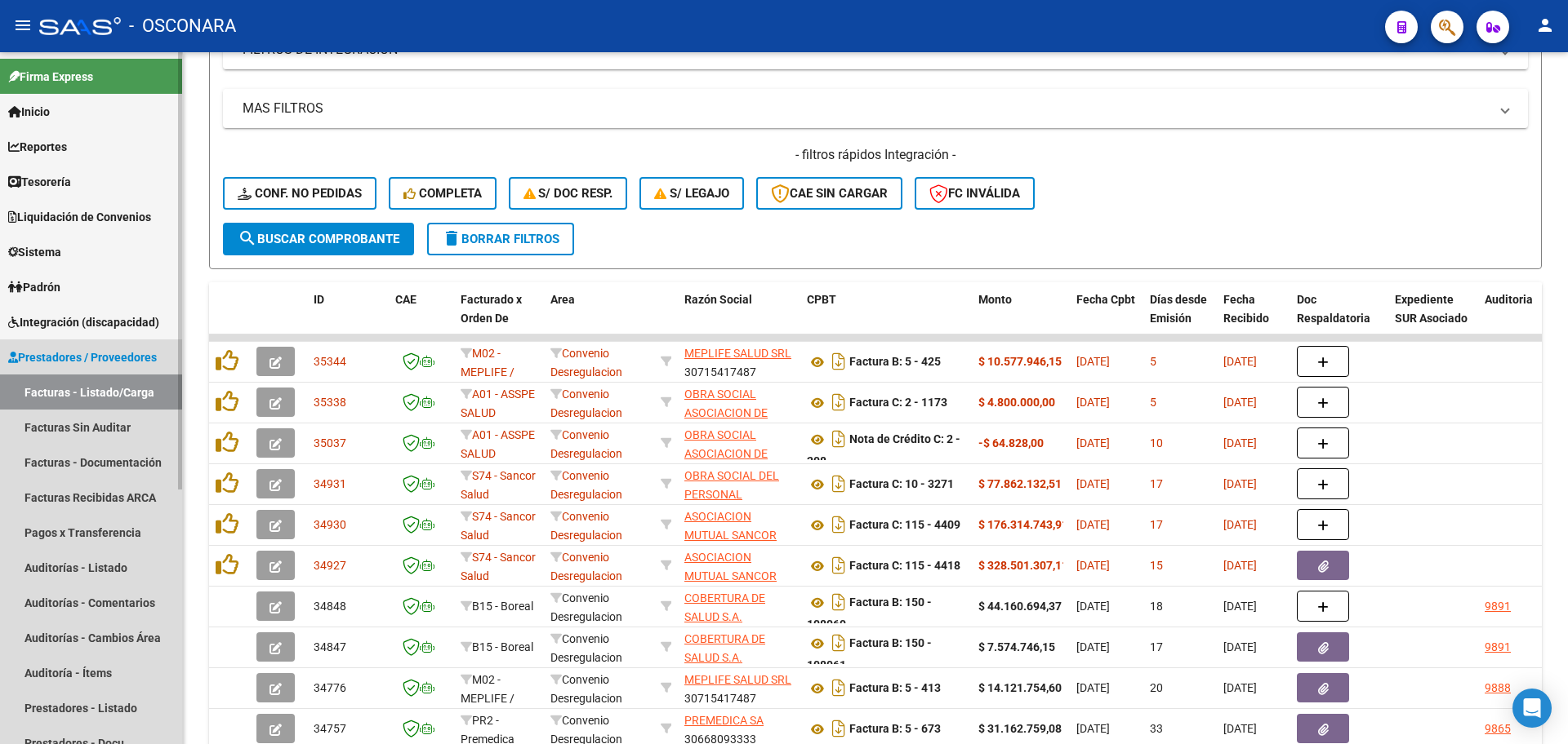
click at [105, 357] on span "Prestadores / Proveedores" at bounding box center [82, 357] width 148 height 18
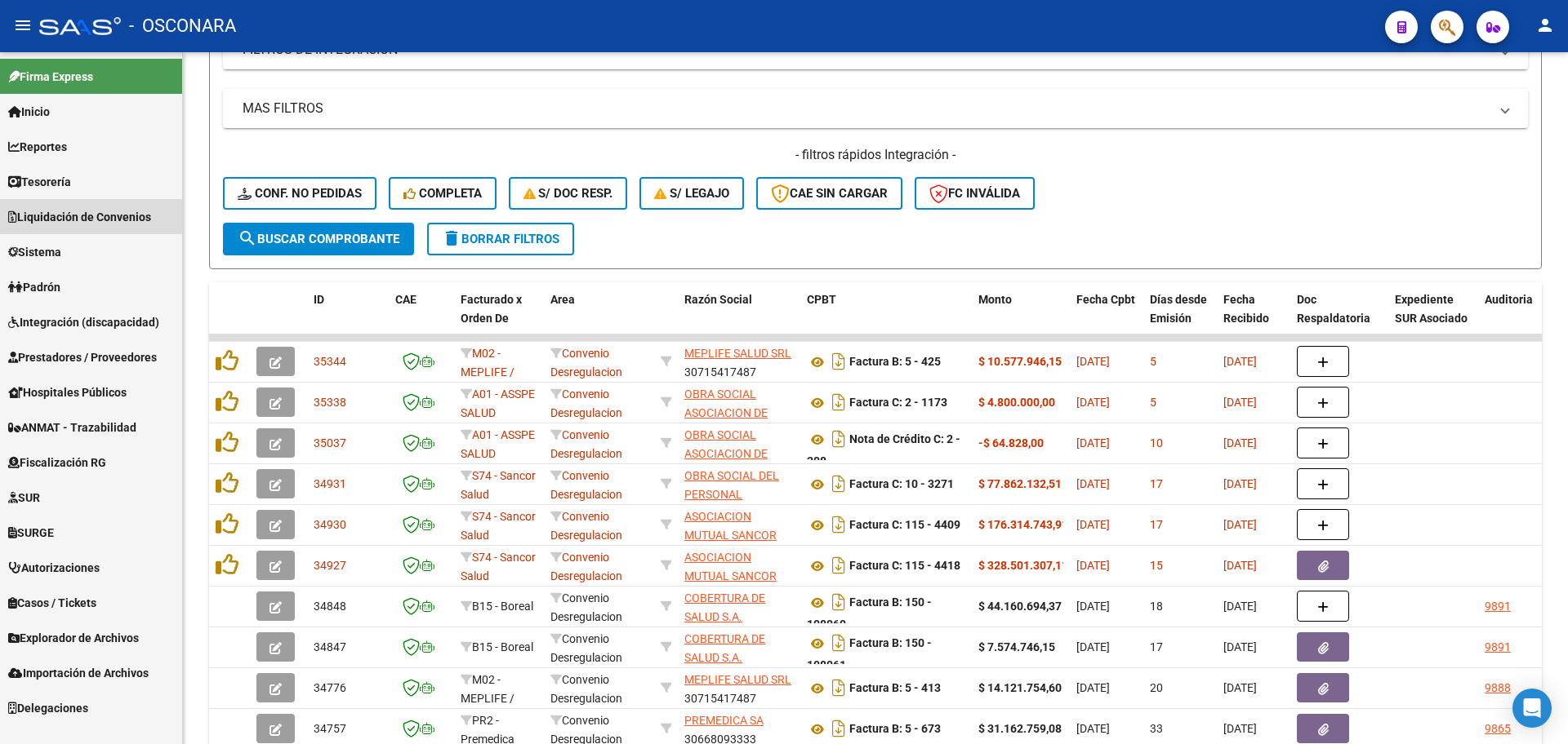
click at [161, 205] on link "Liquidación de Convenios" at bounding box center [91, 216] width 182 height 35
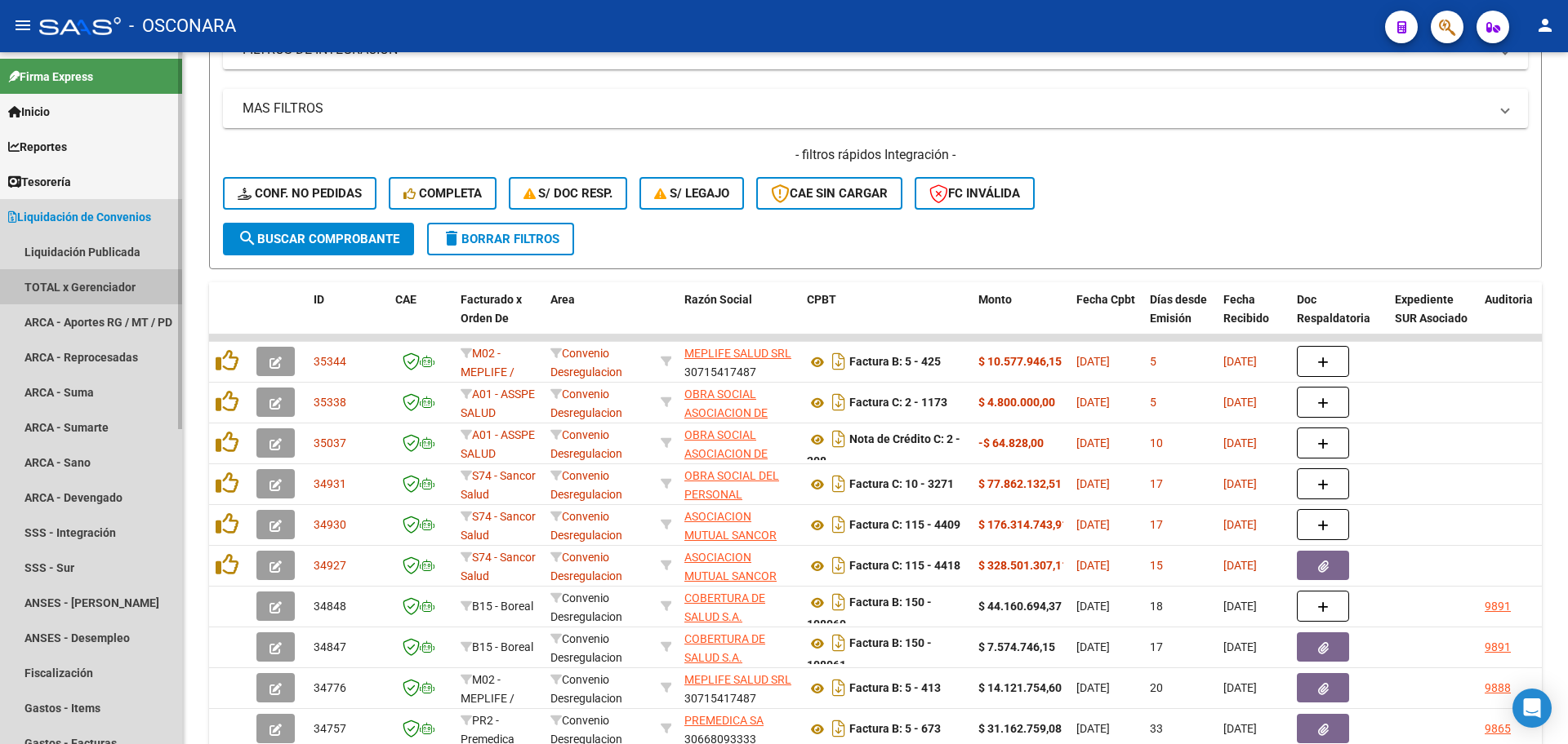
click at [88, 289] on link "TOTAL x Gerenciador" at bounding box center [91, 286] width 182 height 35
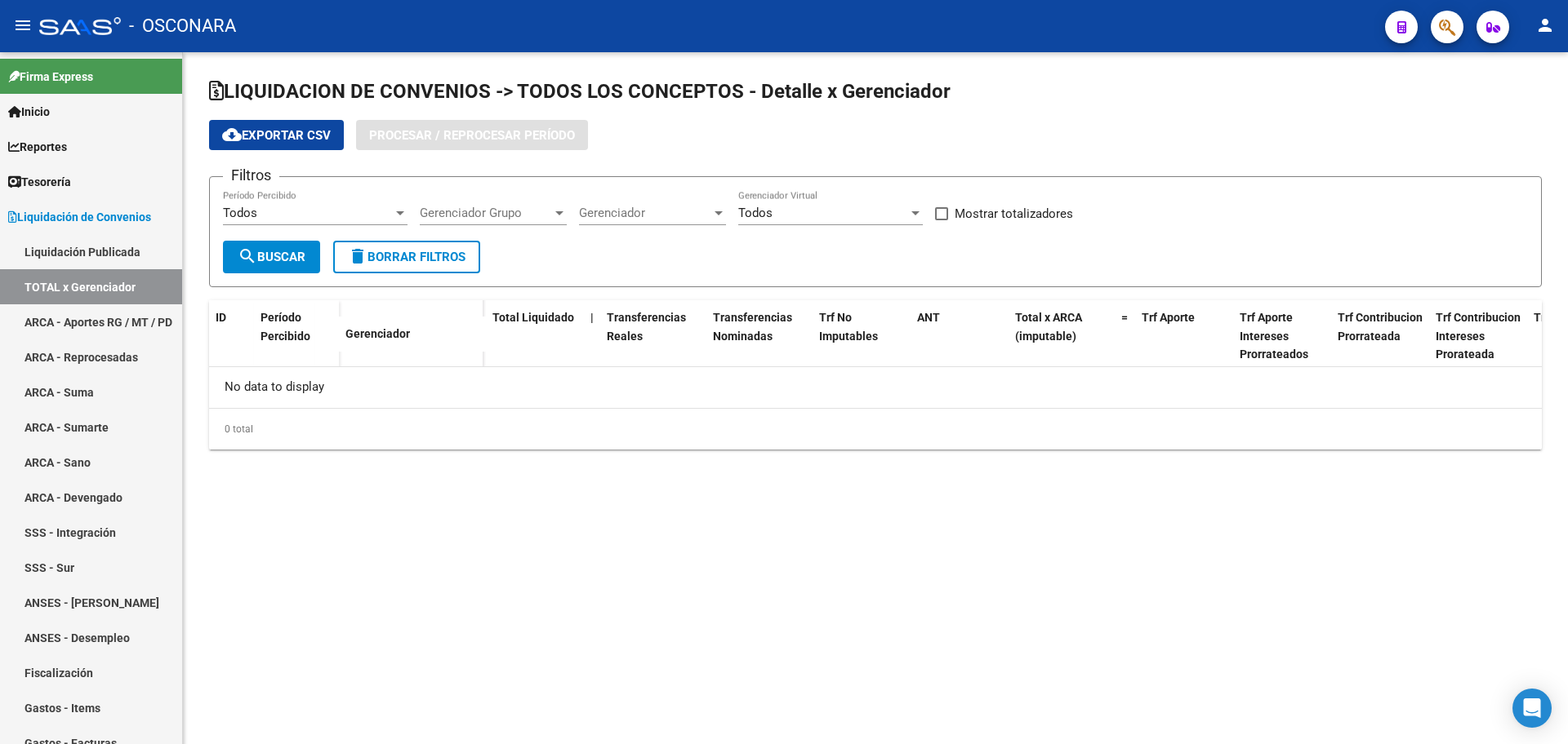
checkbox input "true"
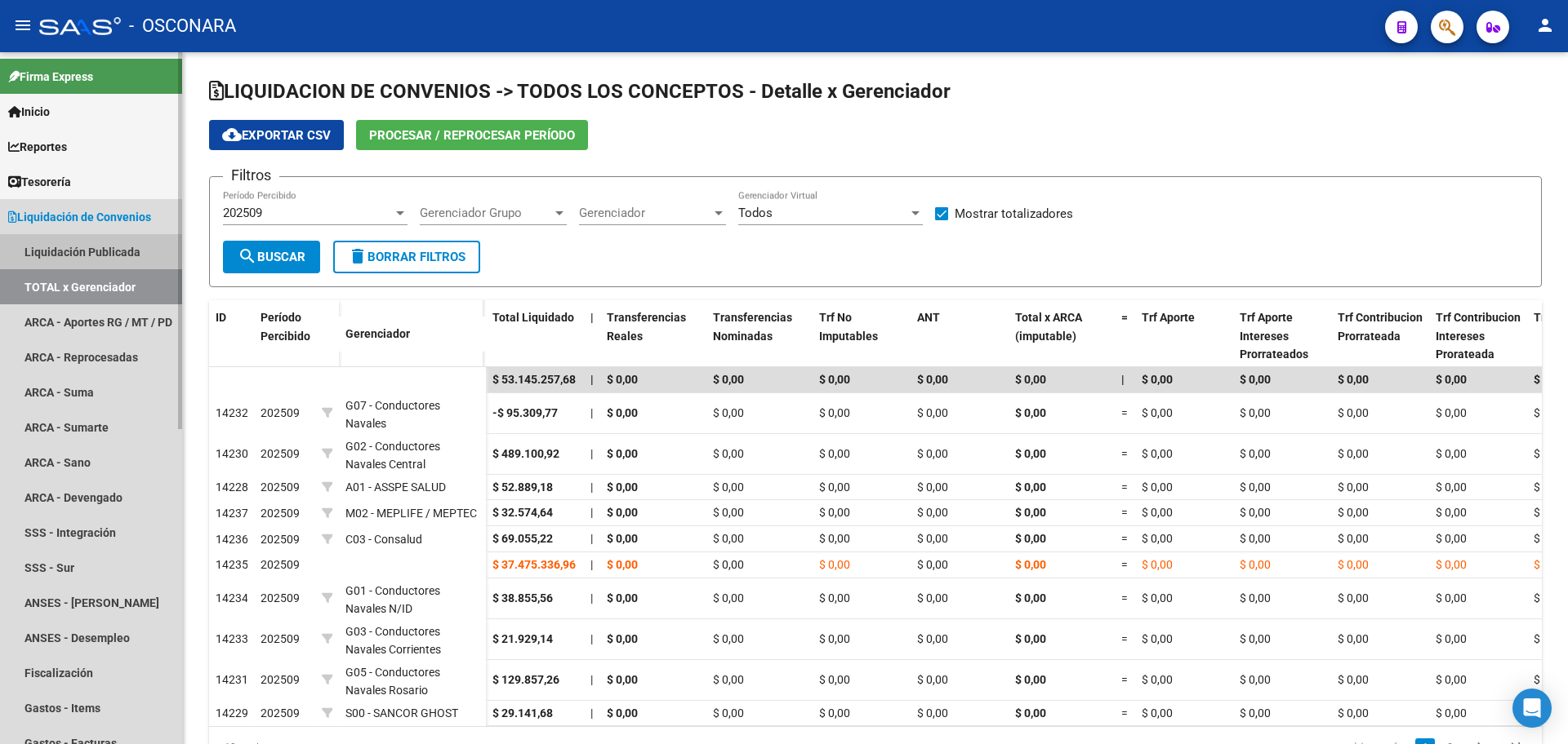
click at [103, 243] on link "Liquidación Publicada" at bounding box center [91, 251] width 182 height 35
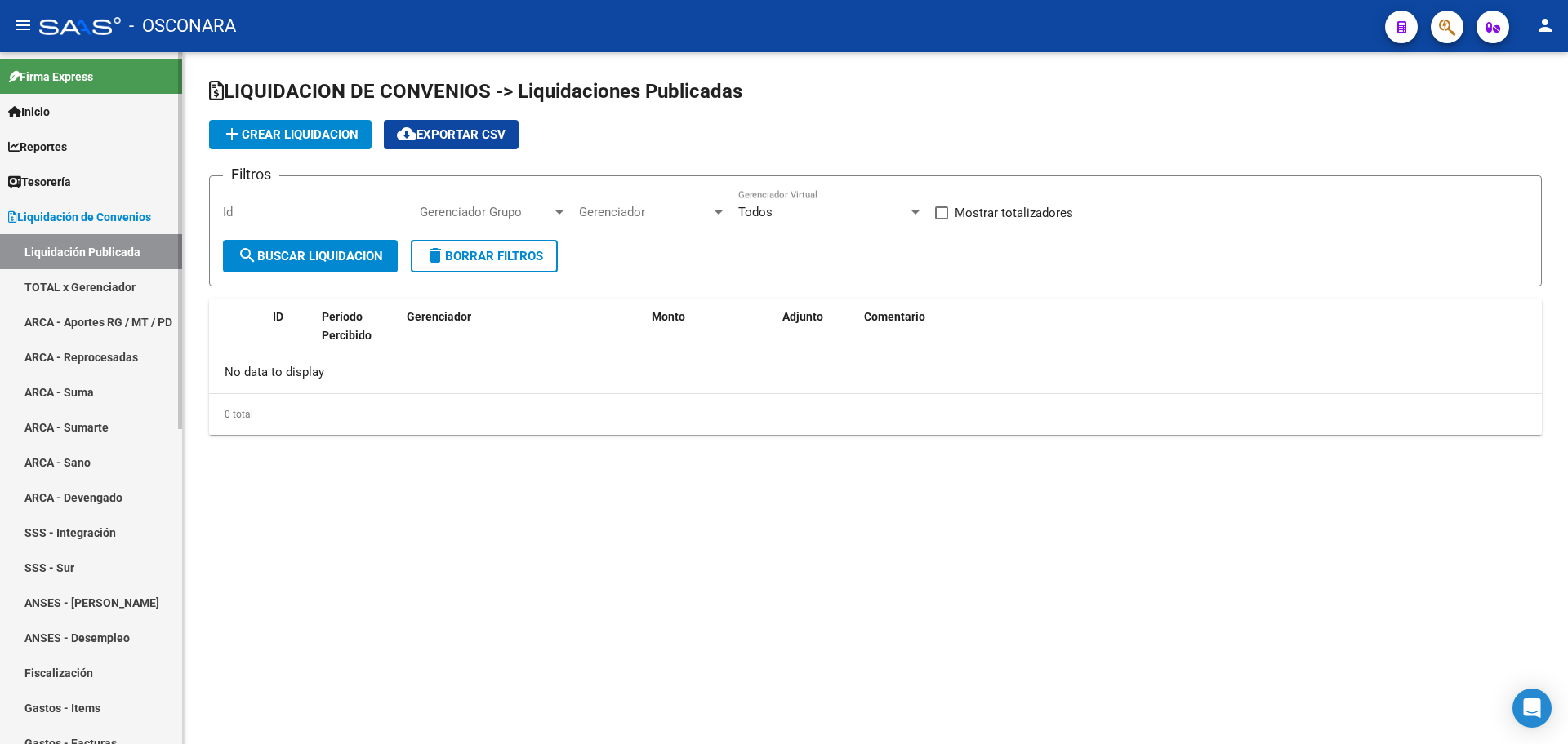
checkbox input "true"
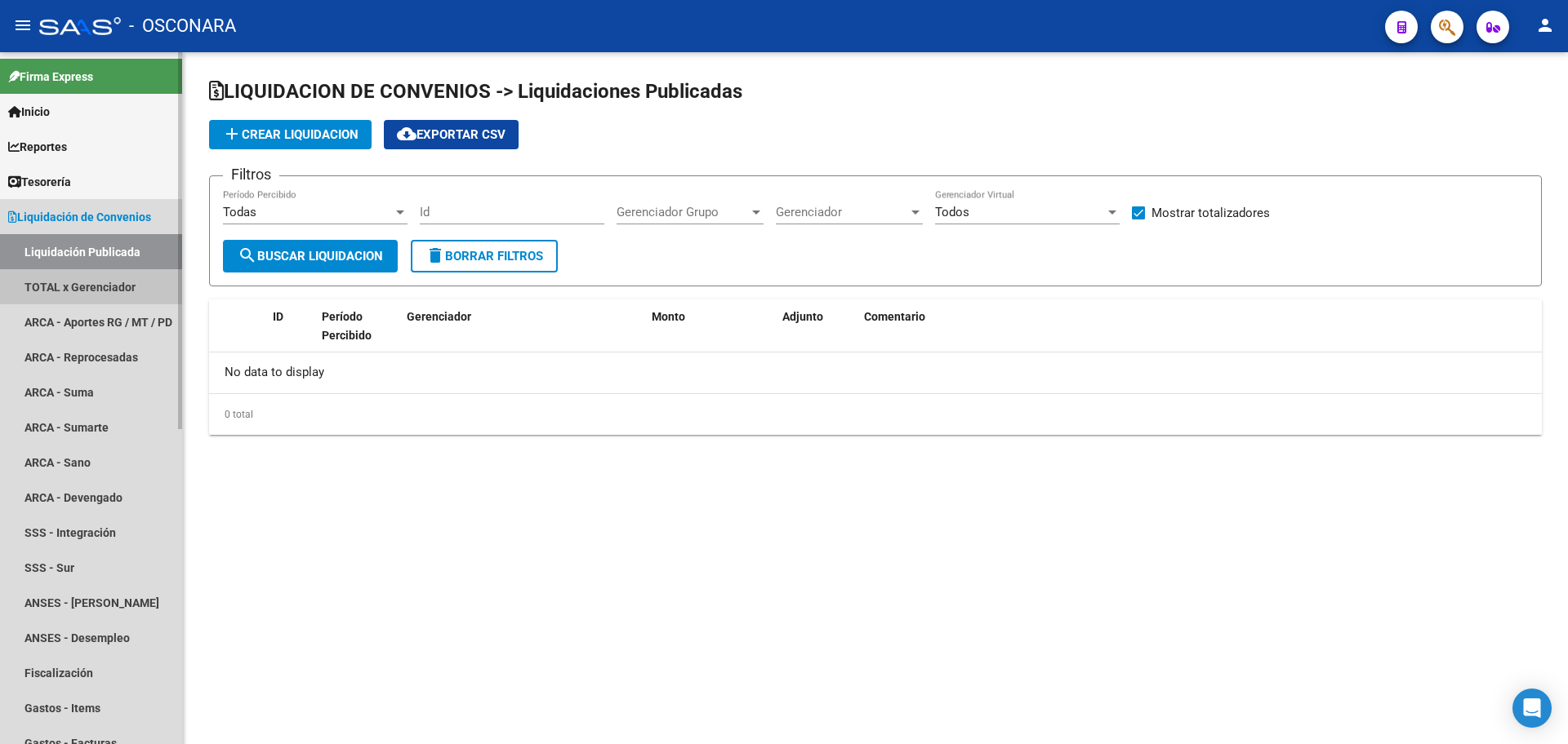
click at [110, 279] on link "TOTAL x Gerenciador" at bounding box center [91, 286] width 182 height 35
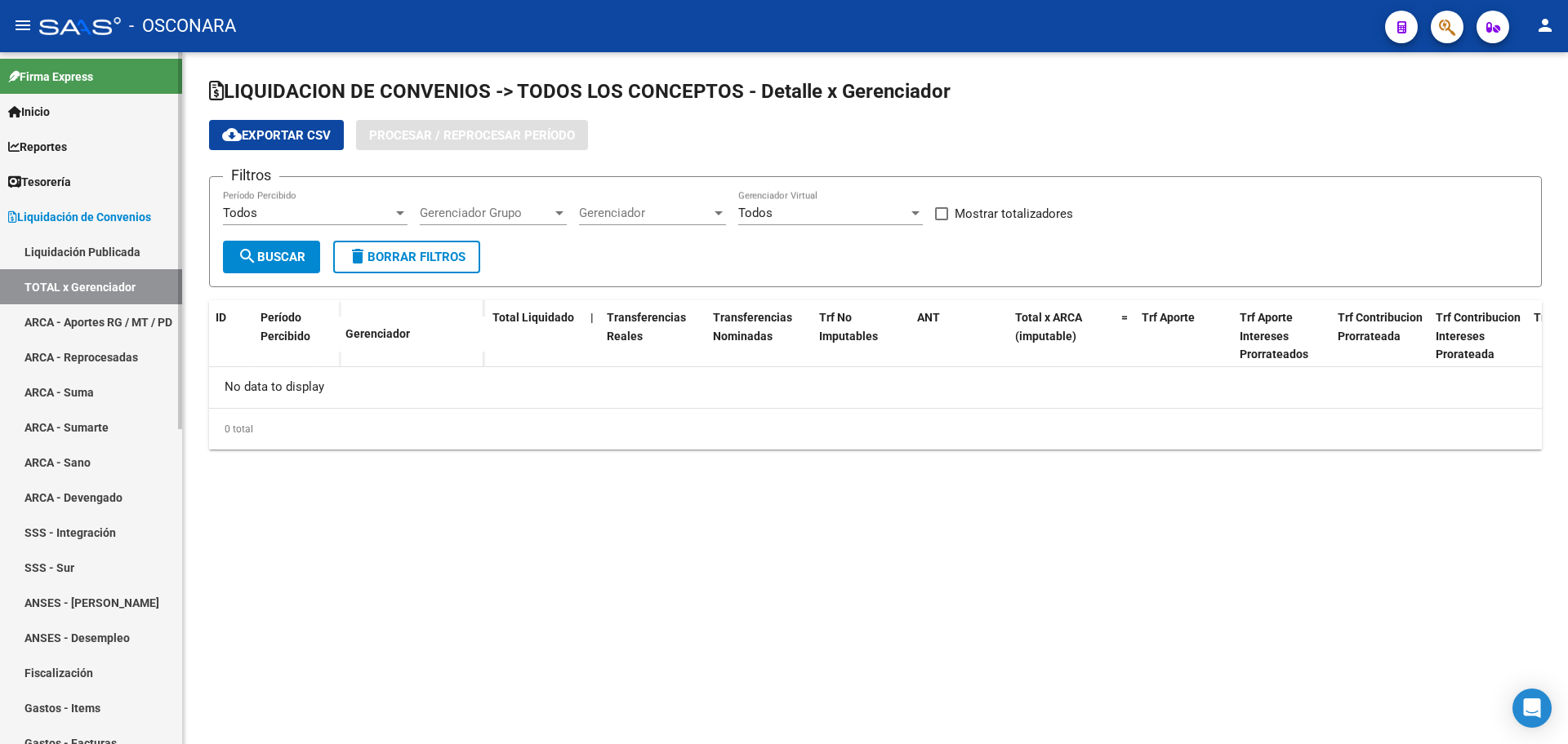
checkbox input "true"
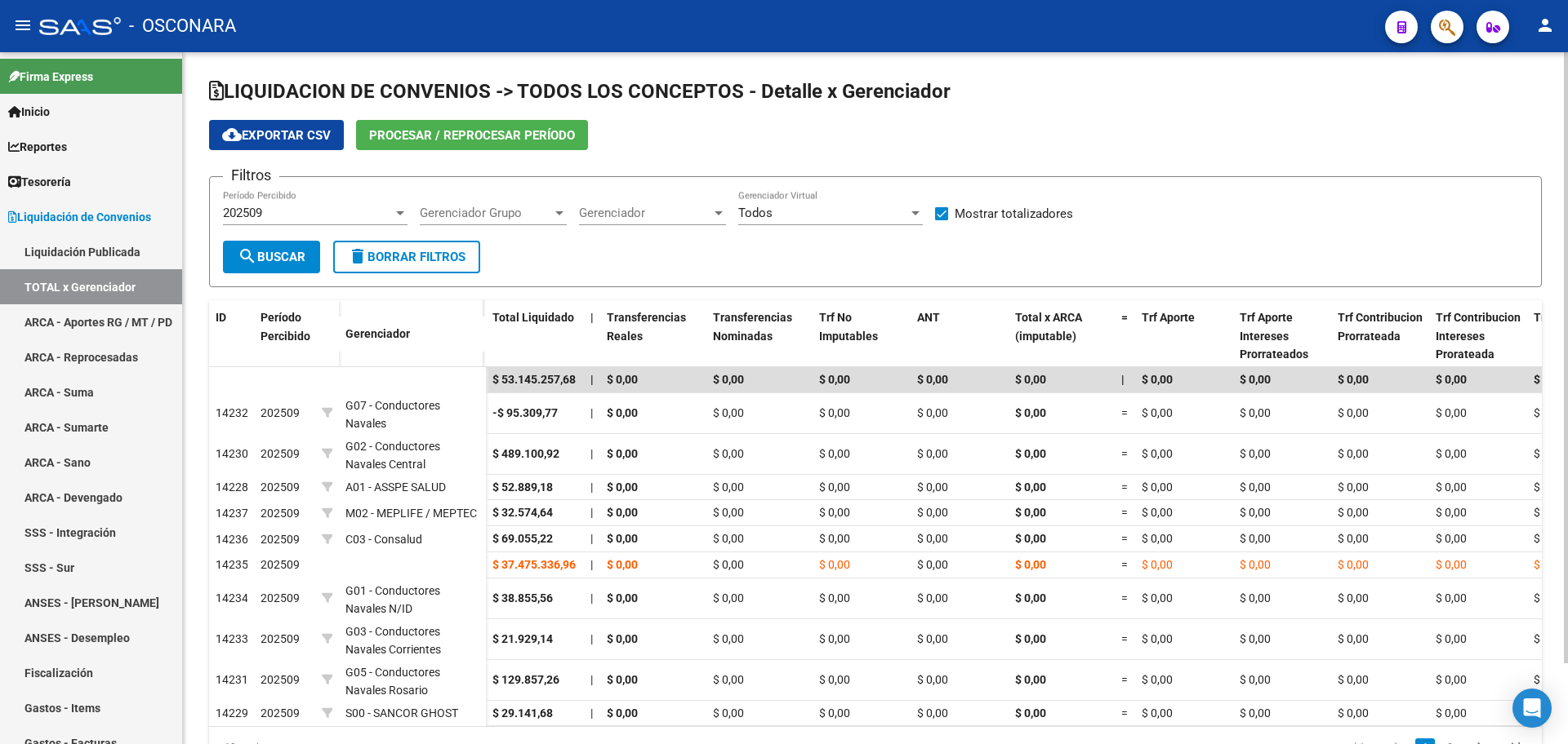
click at [386, 206] on div "202509" at bounding box center [308, 213] width 170 height 15
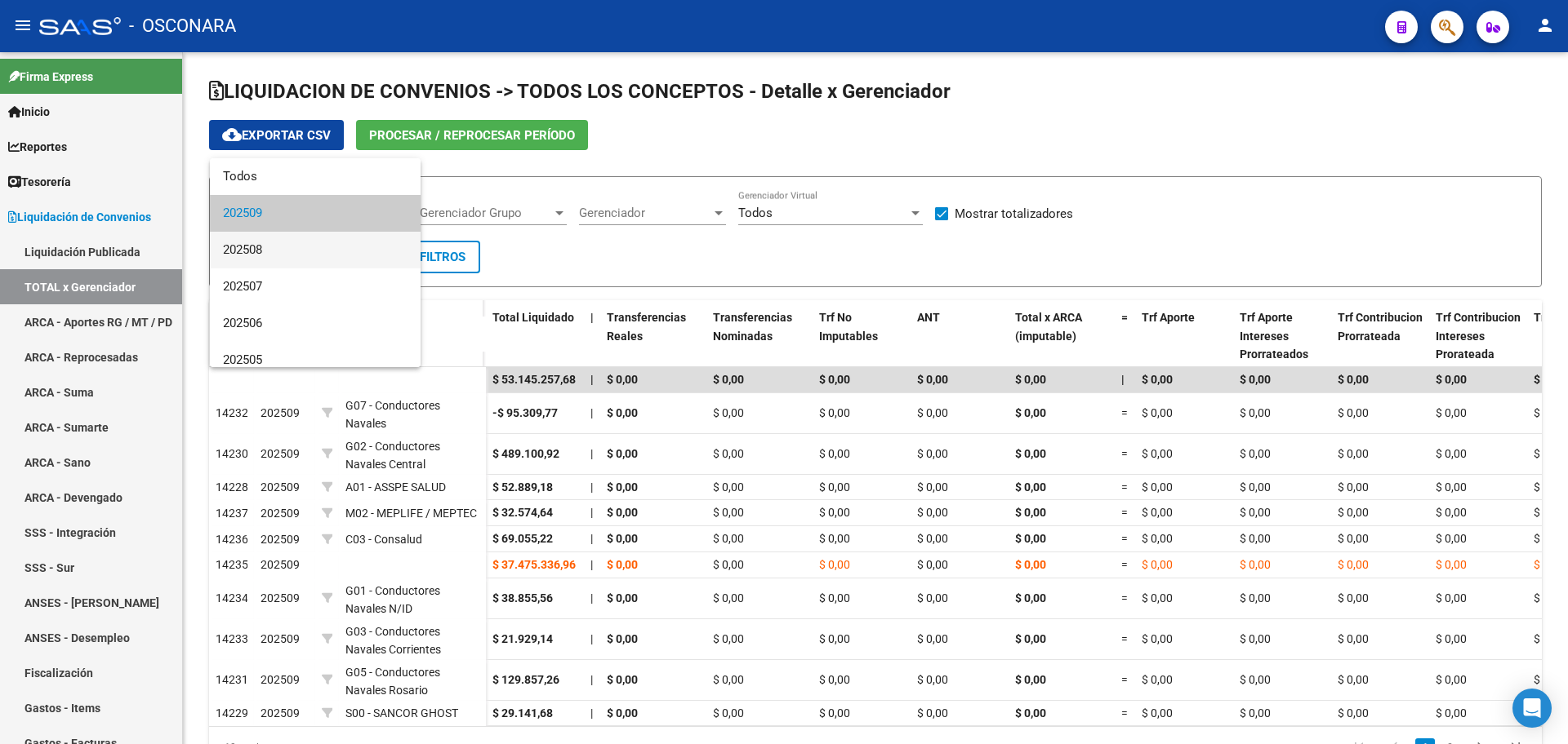
click at [357, 238] on span "202508" at bounding box center [315, 249] width 184 height 37
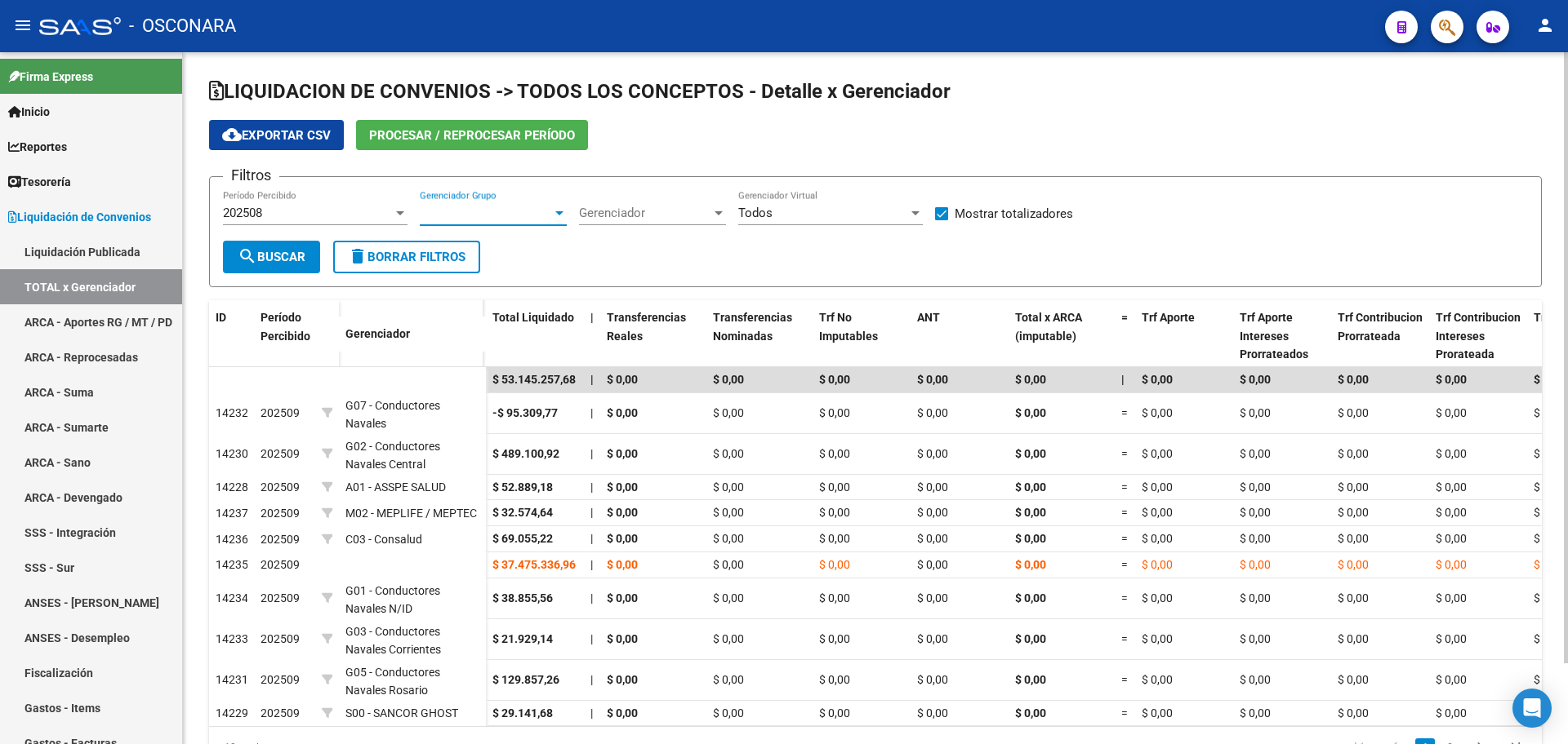
click at [524, 213] on span "Gerenciador Grupo" at bounding box center [486, 213] width 133 height 15
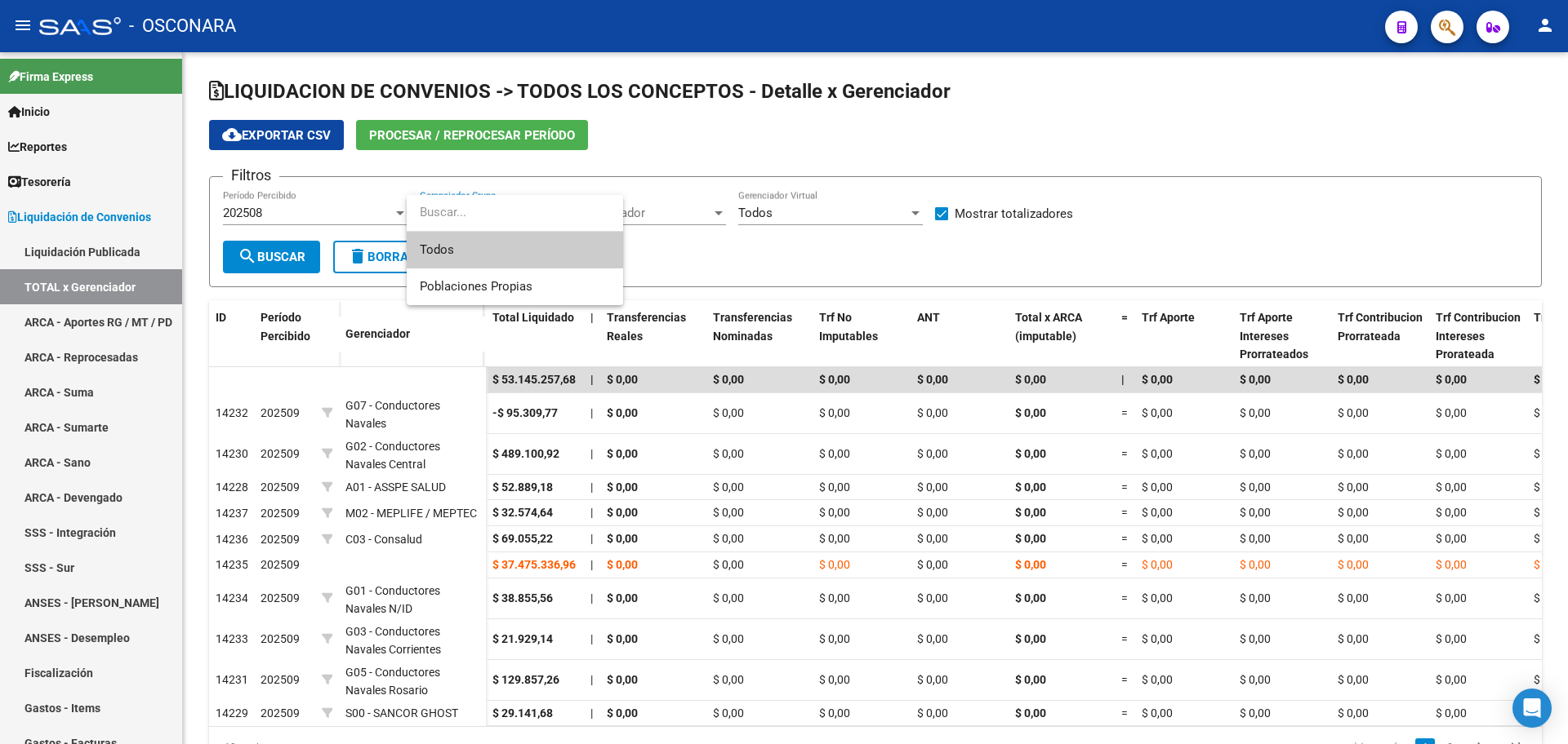
click at [790, 245] on div at bounding box center [784, 372] width 1568 height 744
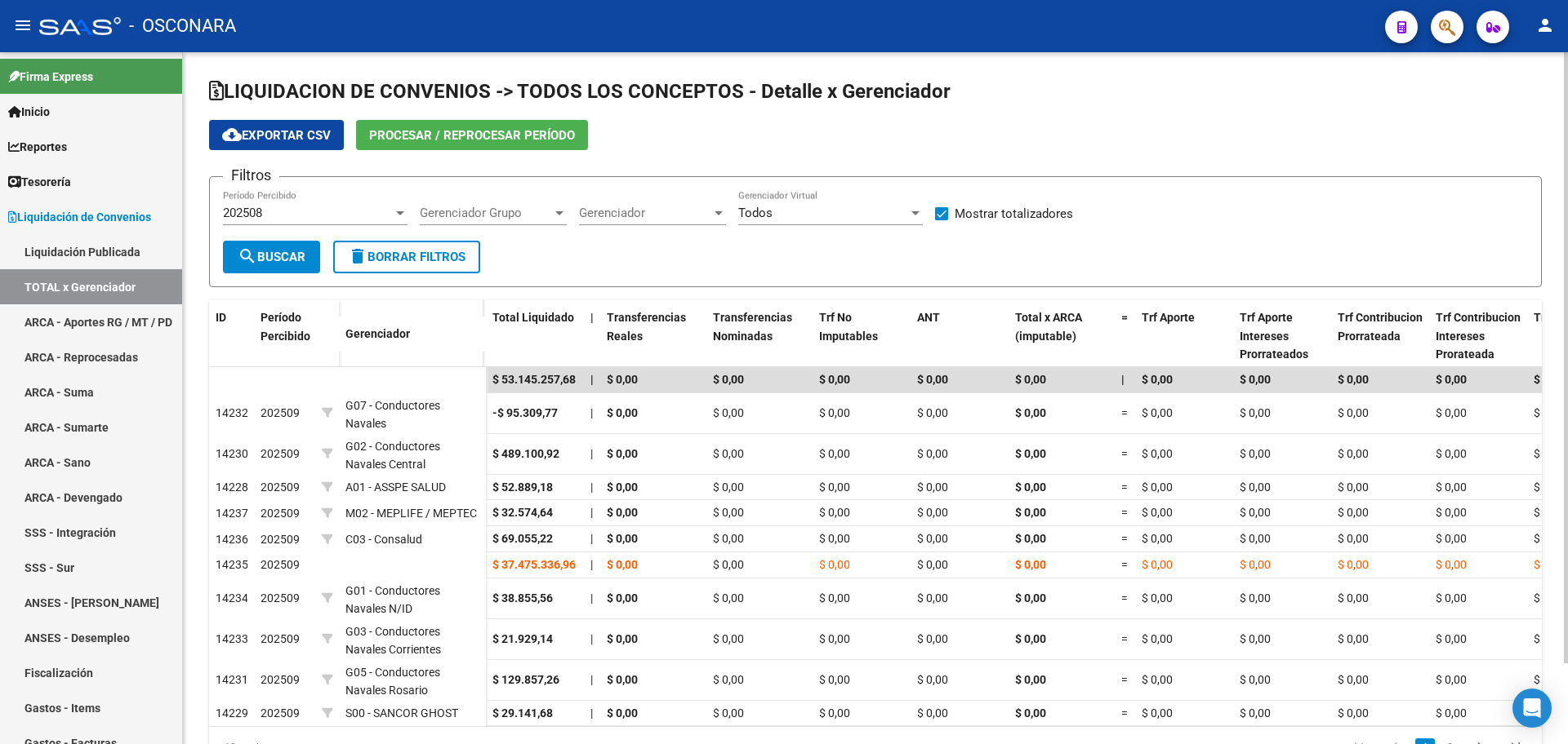
click at [675, 206] on span "Gerenciador" at bounding box center [645, 213] width 133 height 15
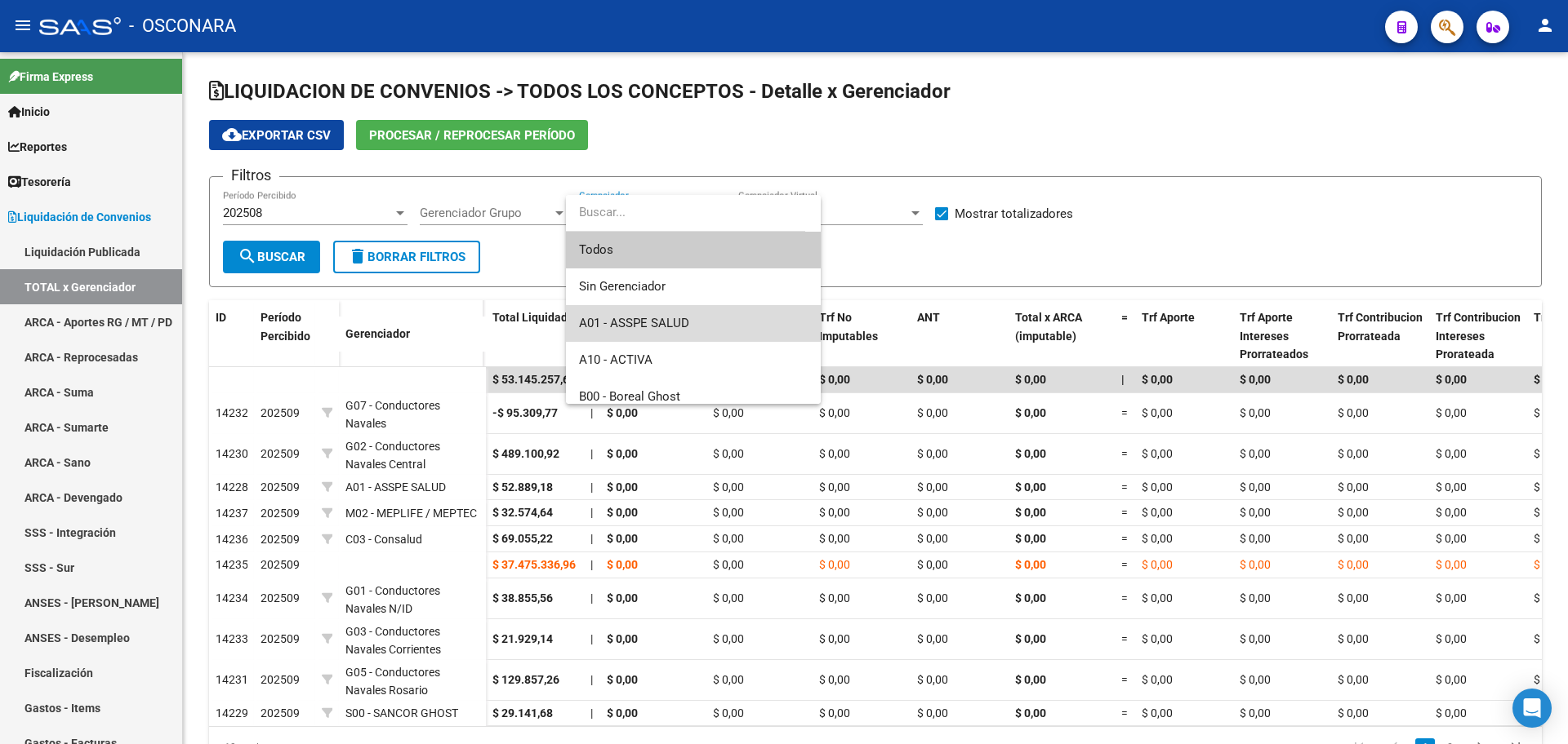
click at [708, 326] on span "A01 - ASSPE SALUD" at bounding box center [693, 324] width 229 height 37
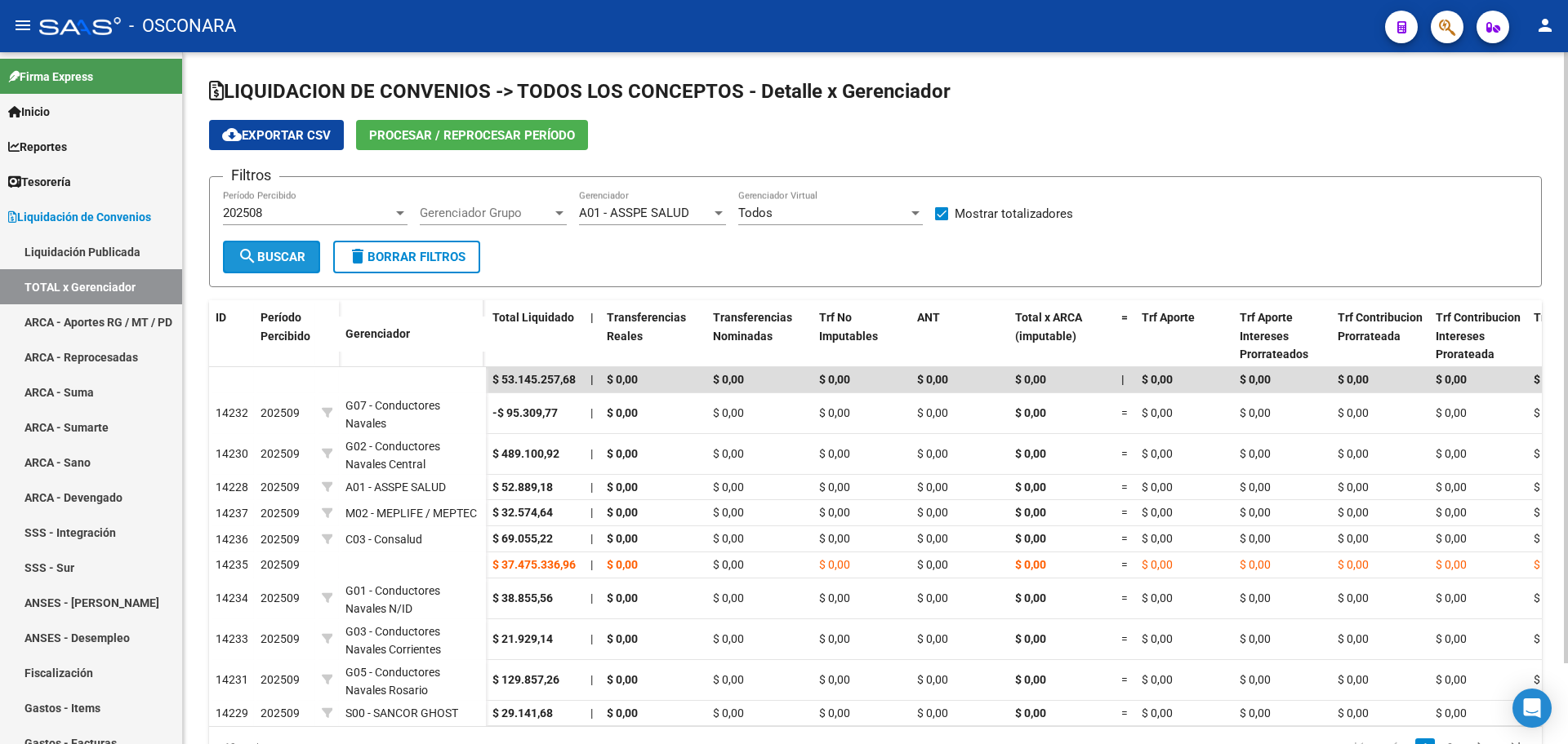
click at [277, 254] on span "search Buscar" at bounding box center [271, 256] width 67 height 15
